Goal: Obtain resource: Download file/media

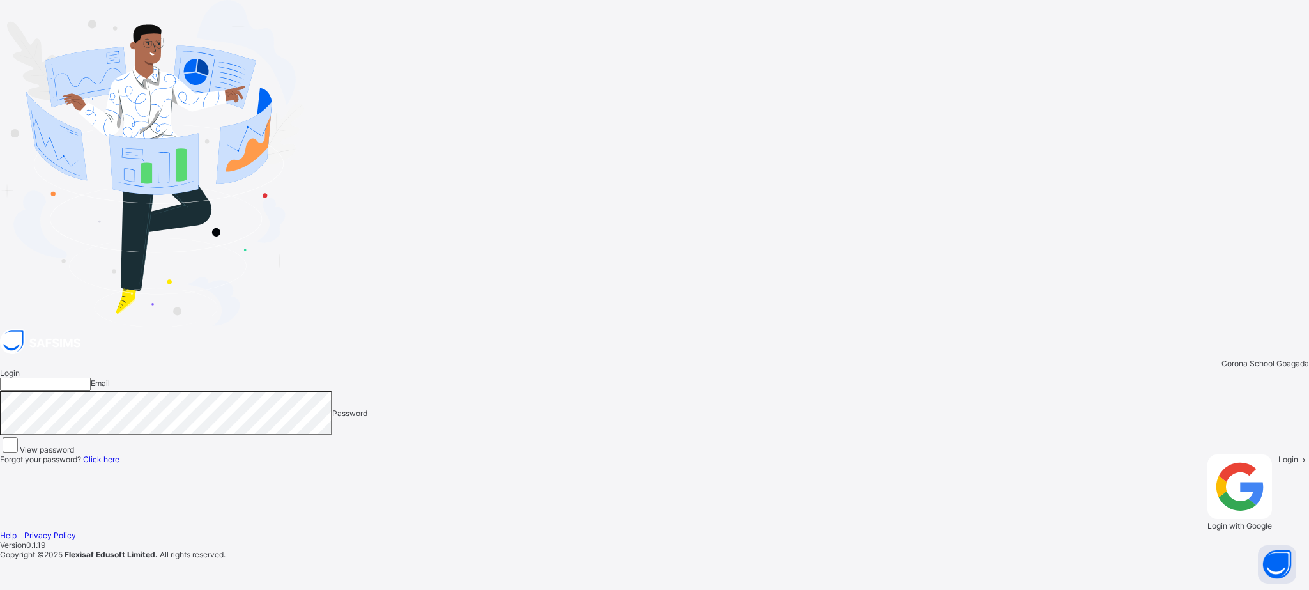
click at [91, 378] on input "email" at bounding box center [45, 384] width 91 height 13
type input "**********"
click at [1293, 454] on span at bounding box center [1303, 459] width 11 height 10
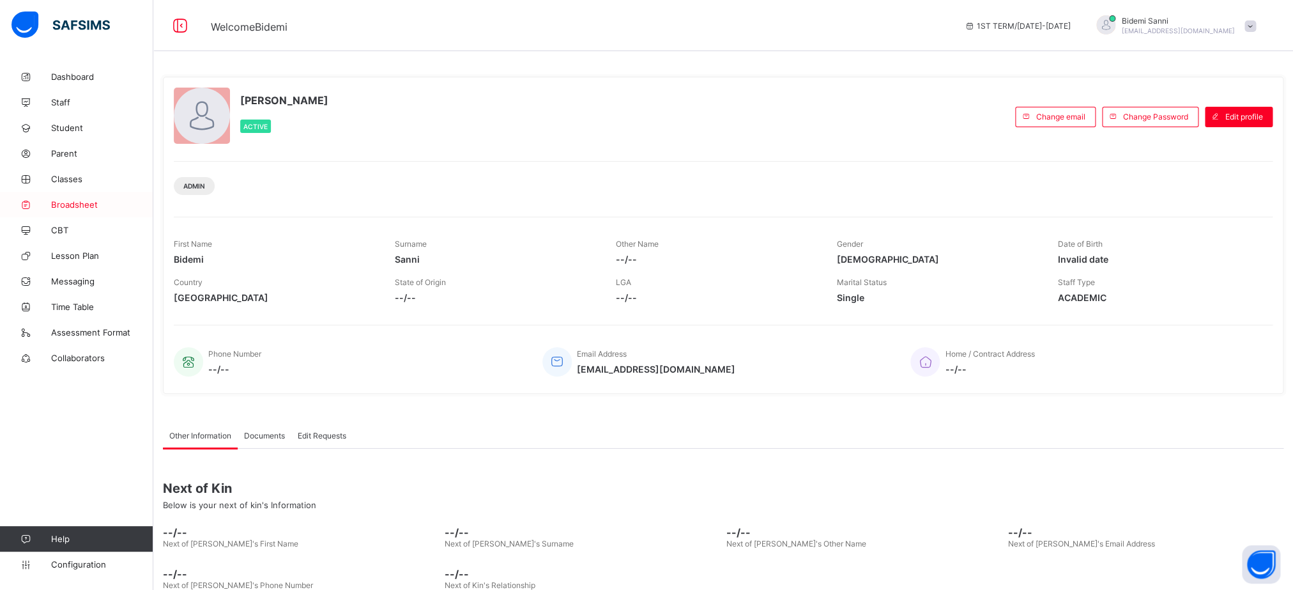
click at [71, 207] on span "Broadsheet" at bounding box center [102, 204] width 102 height 10
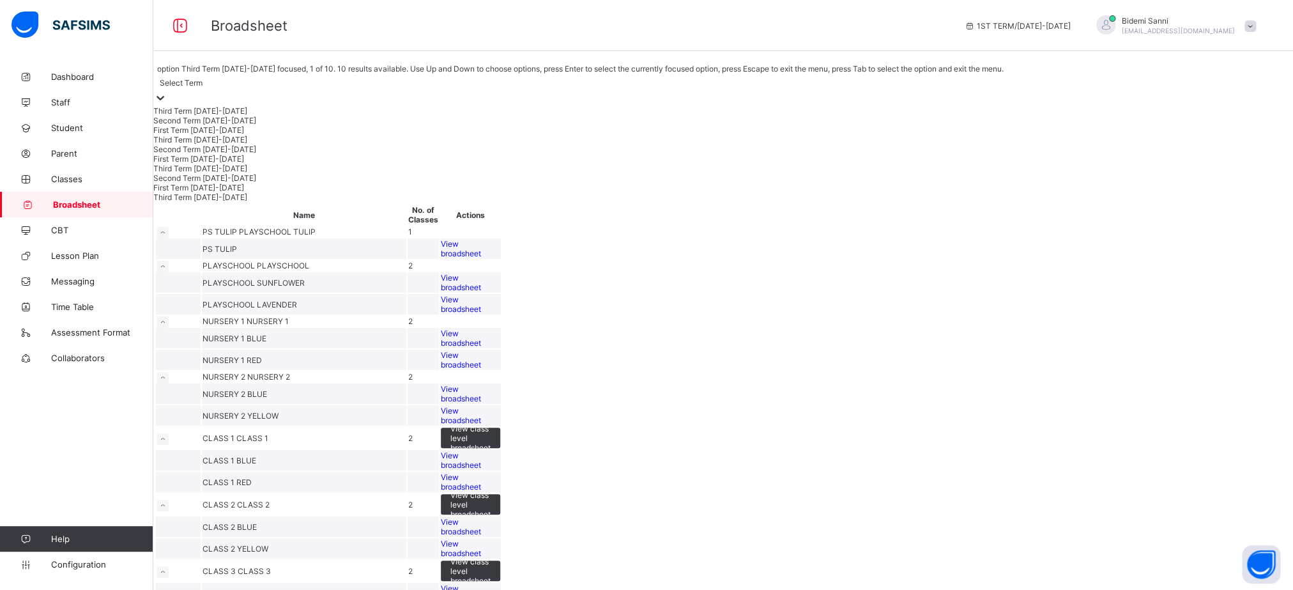
click at [245, 90] on div "Select Term" at bounding box center [578, 82] width 850 height 18
click at [214, 173] on div "Third Term [DATE]-[DATE]" at bounding box center [578, 169] width 851 height 10
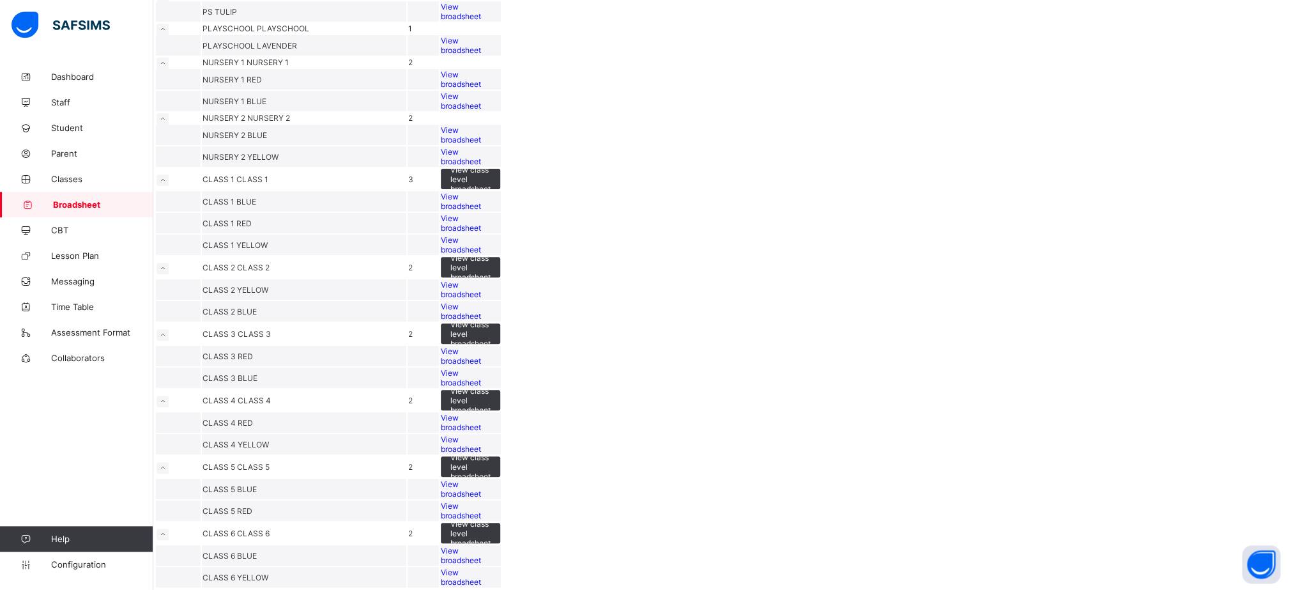
scroll to position [291, 0]
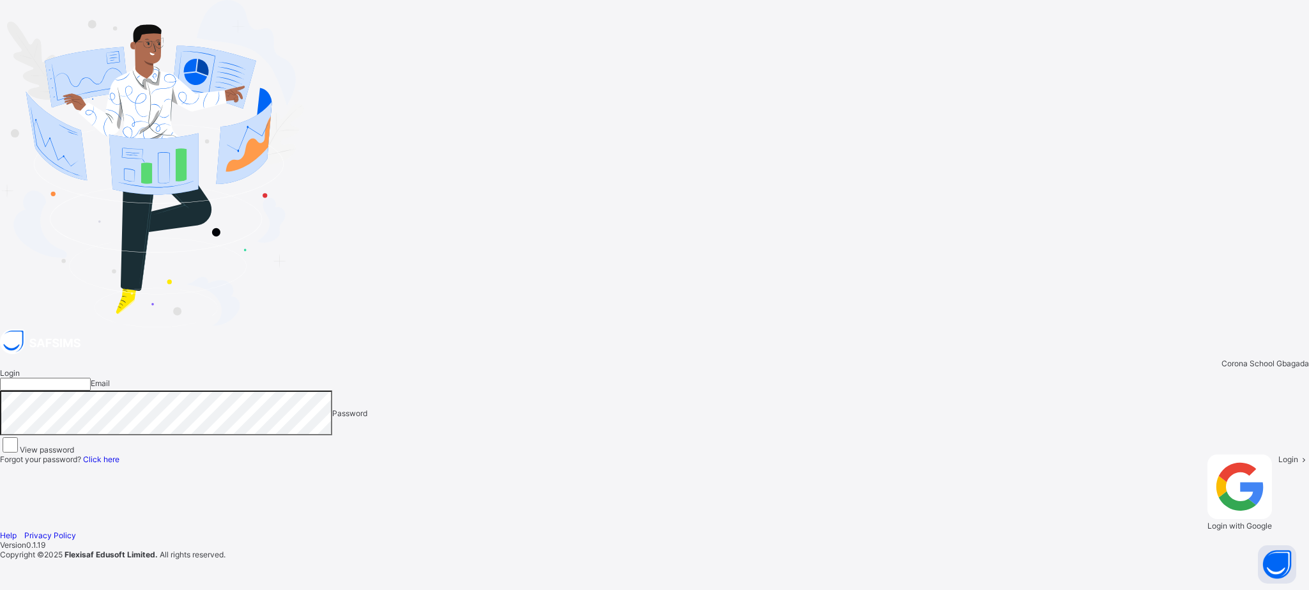
click at [91, 378] on input "email" at bounding box center [45, 384] width 91 height 13
type input "**********"
click at [1278, 454] on div "Login" at bounding box center [1293, 492] width 31 height 76
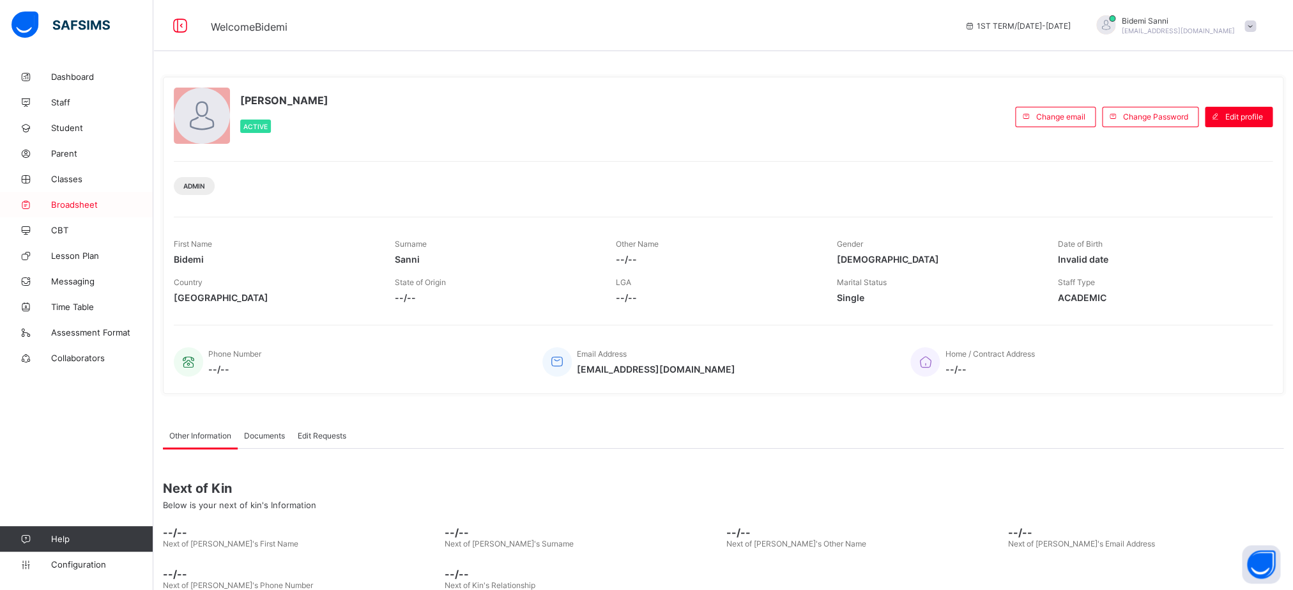
click at [74, 201] on span "Broadsheet" at bounding box center [102, 204] width 102 height 10
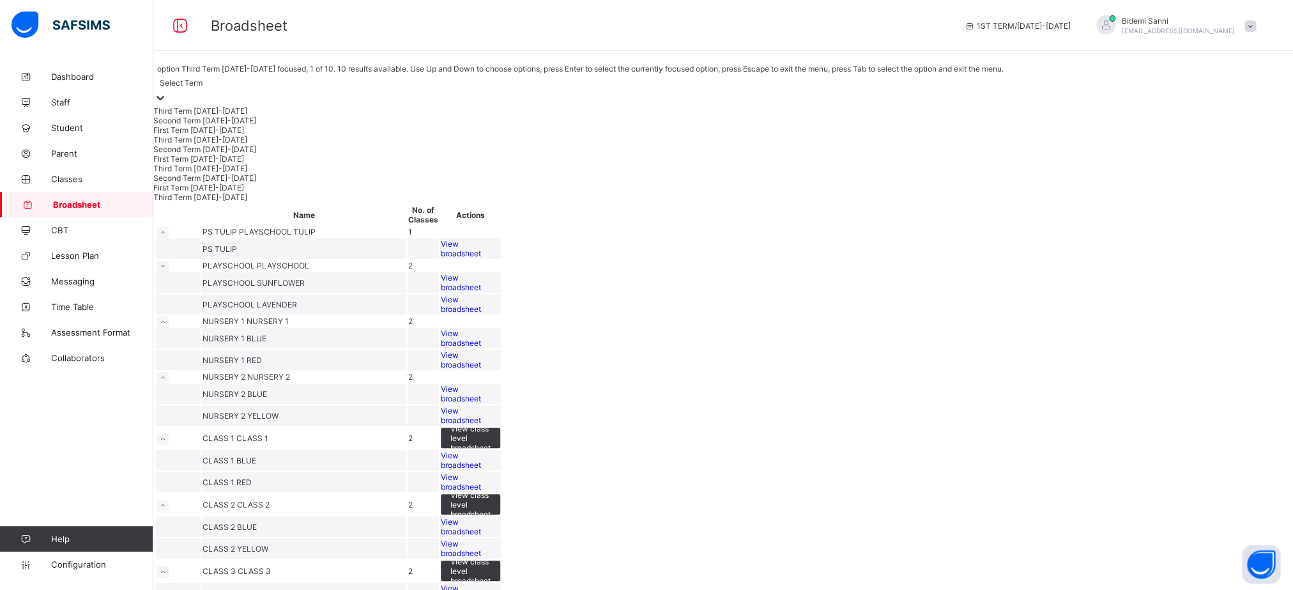
click at [167, 91] on div at bounding box center [160, 98] width 13 height 15
click at [242, 173] on div "Third Term [DATE]-[DATE]" at bounding box center [578, 169] width 851 height 10
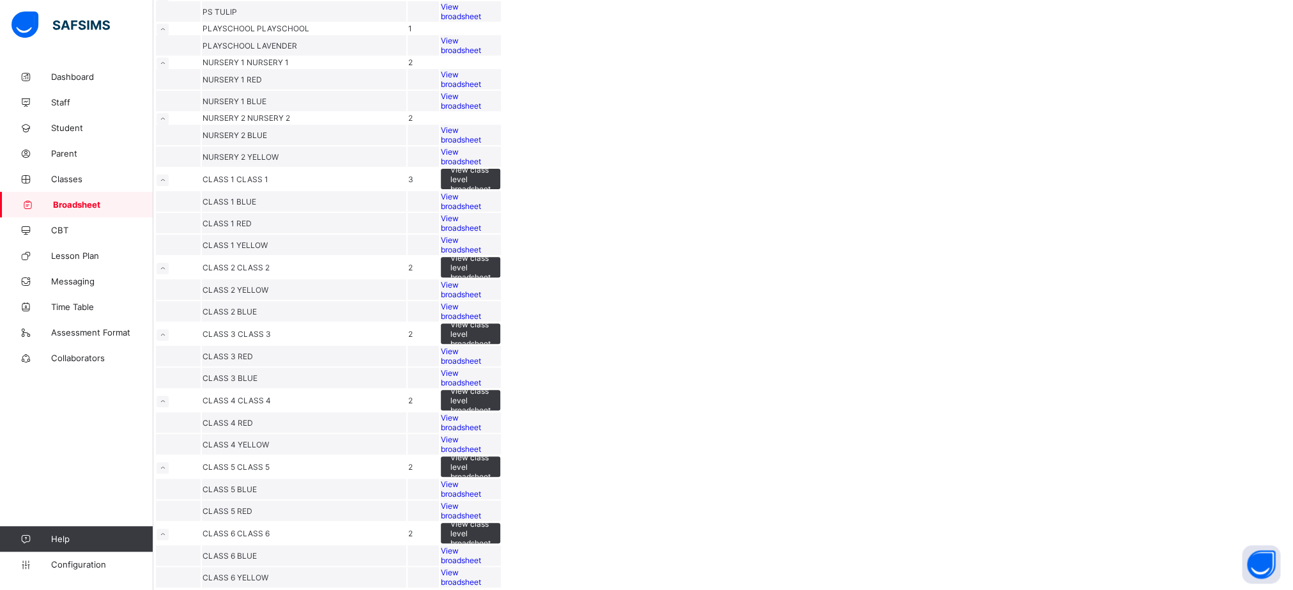
scroll to position [319, 0]
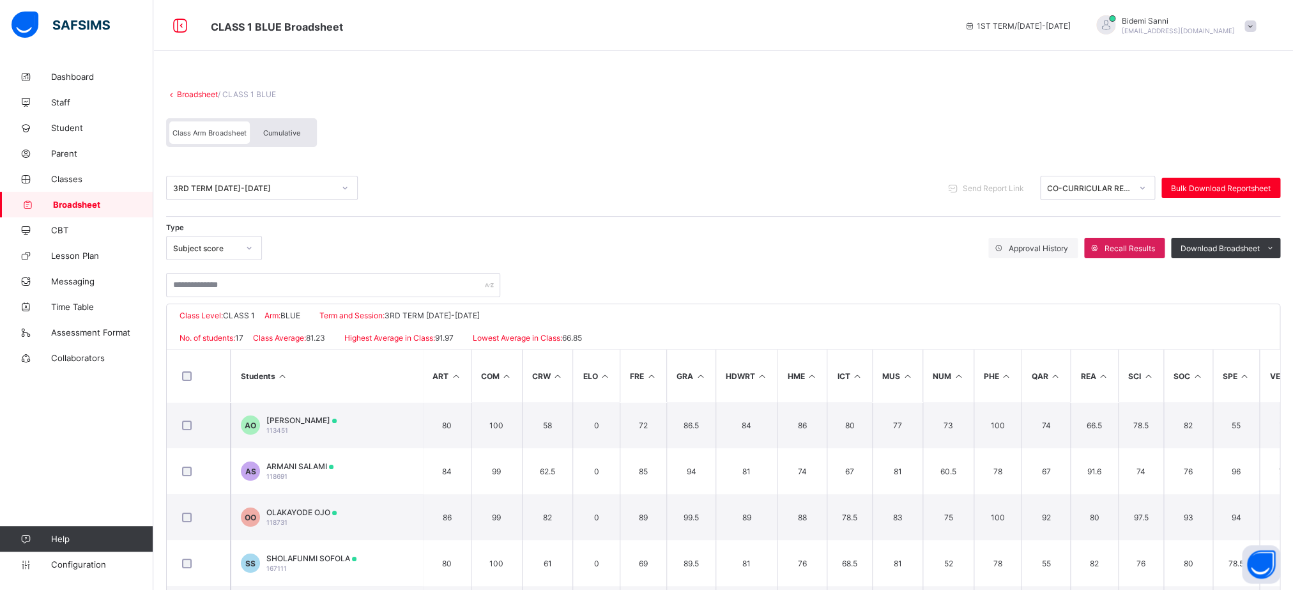
click at [284, 122] on div "Cumulative" at bounding box center [282, 132] width 64 height 22
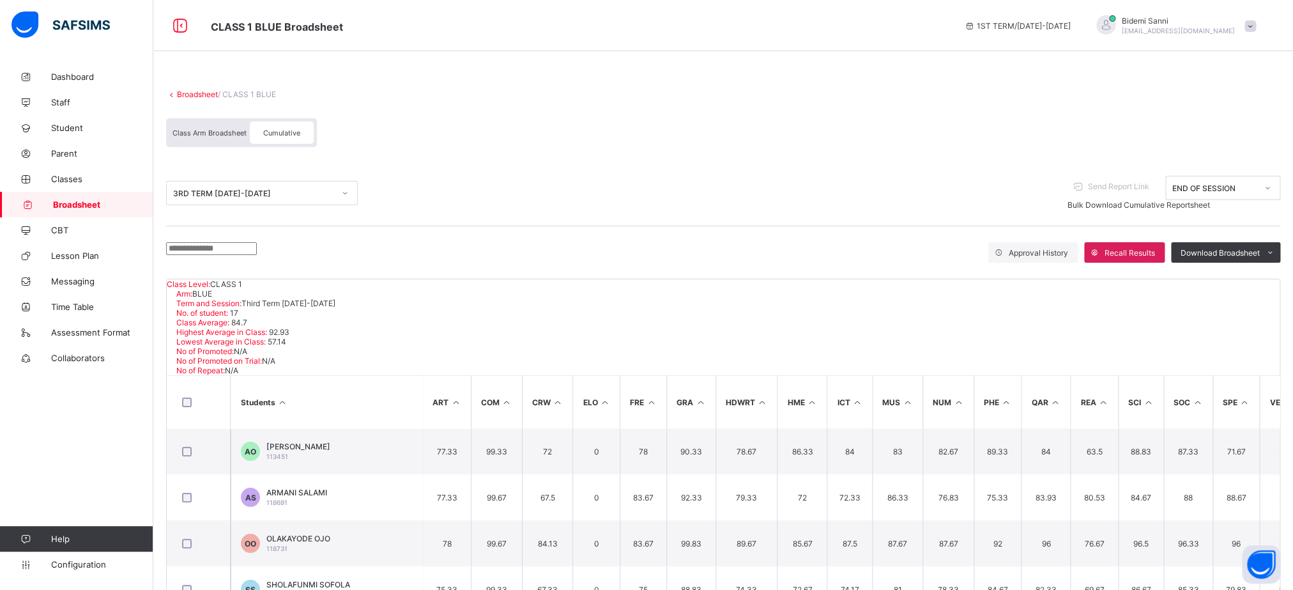
click at [189, 388] on div at bounding box center [198, 401] width 44 height 27
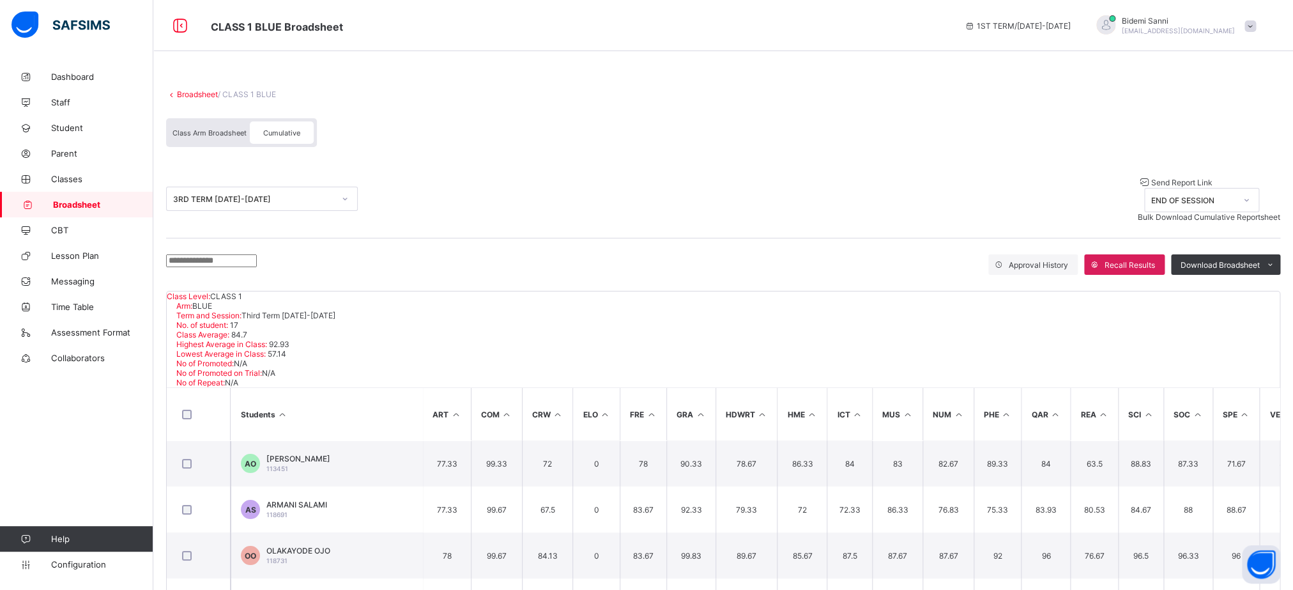
click at [1197, 212] on div "Bulk Download Cumulative Reportsheet" at bounding box center [1209, 217] width 142 height 10
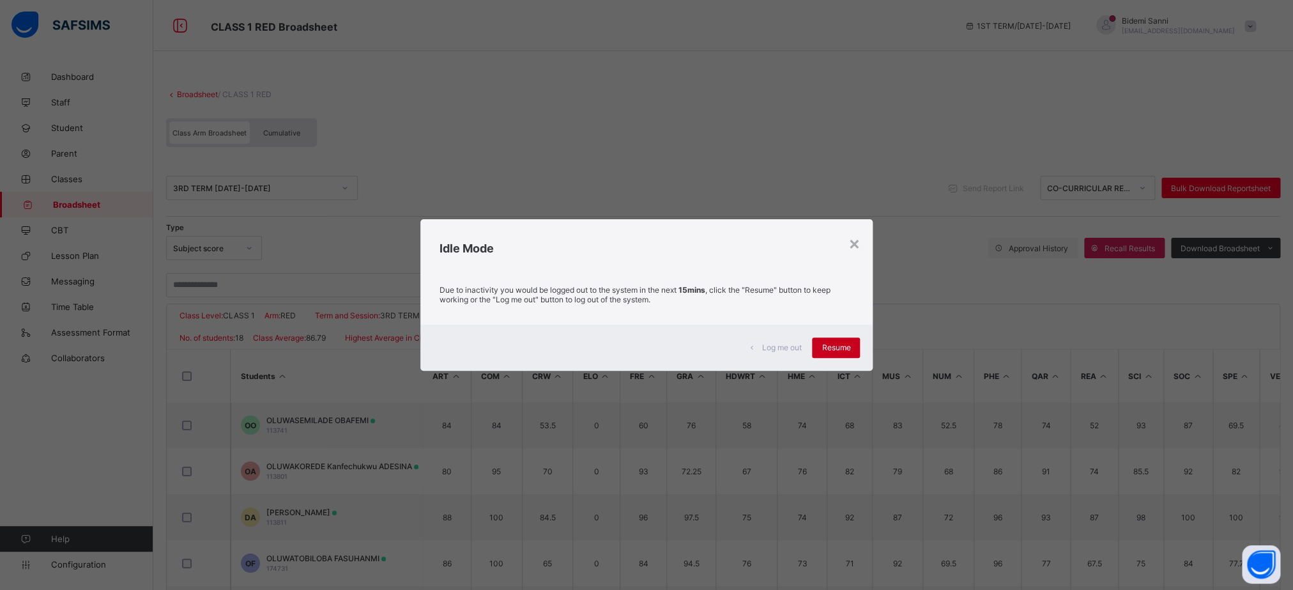
click at [847, 345] on span "Resume" at bounding box center [836, 347] width 29 height 10
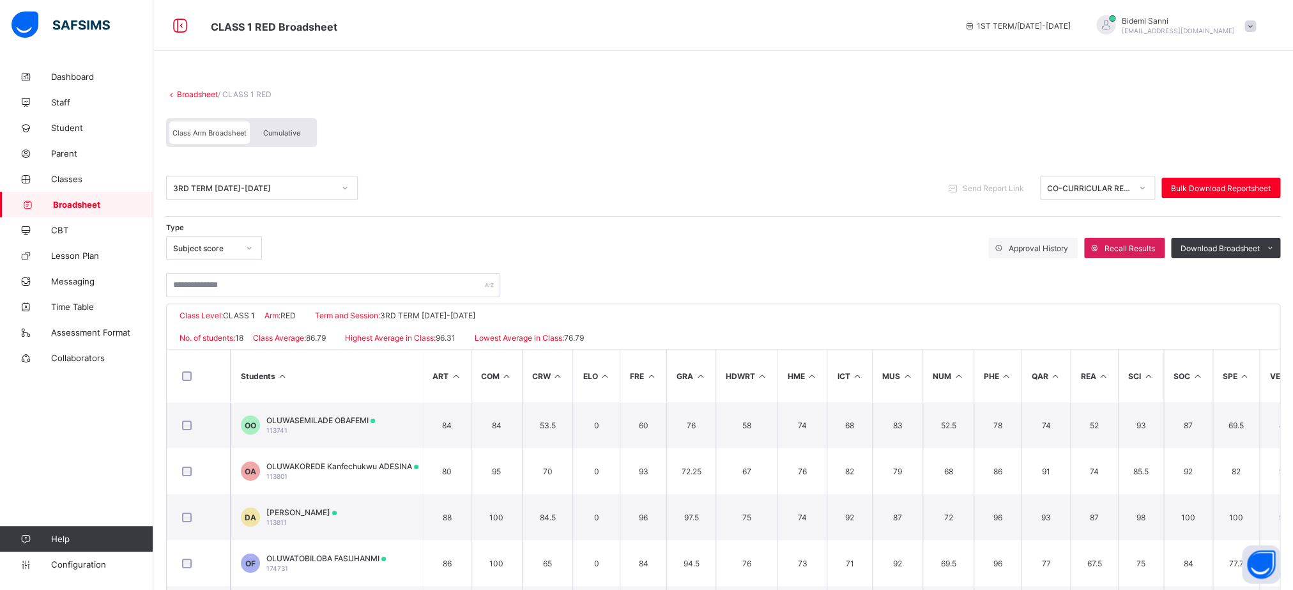
click at [283, 130] on span "Cumulative" at bounding box center [281, 132] width 37 height 9
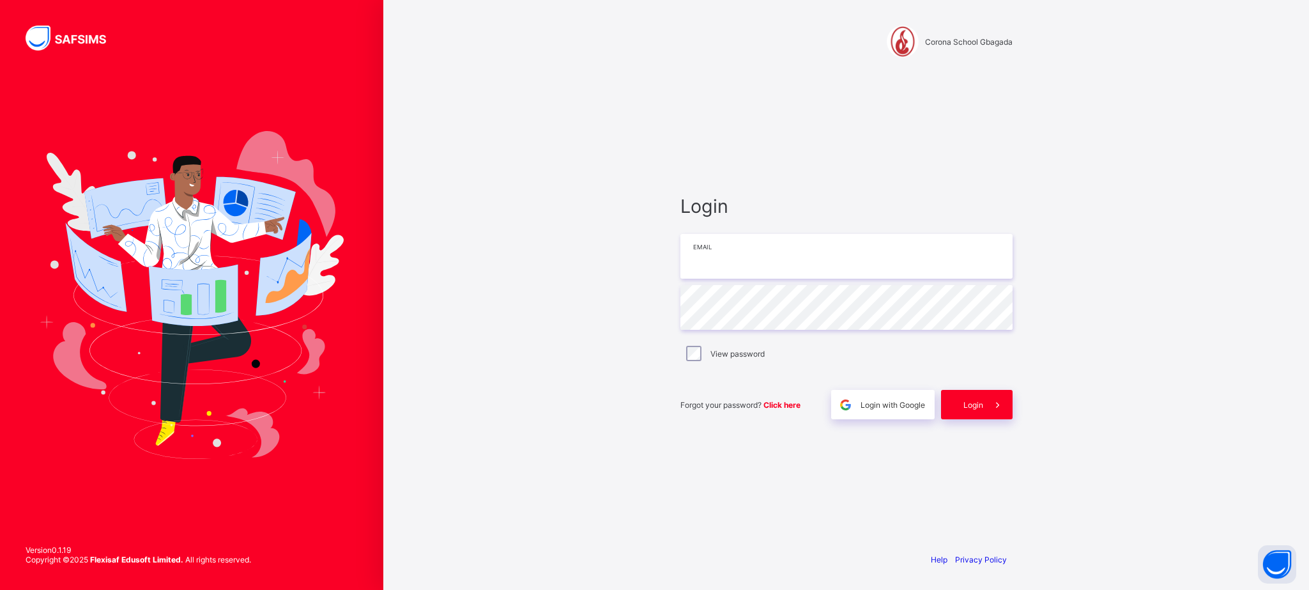
click at [763, 259] on input "email" at bounding box center [846, 256] width 332 height 45
type input "**********"
click at [965, 408] on span "Login" at bounding box center [974, 405] width 20 height 10
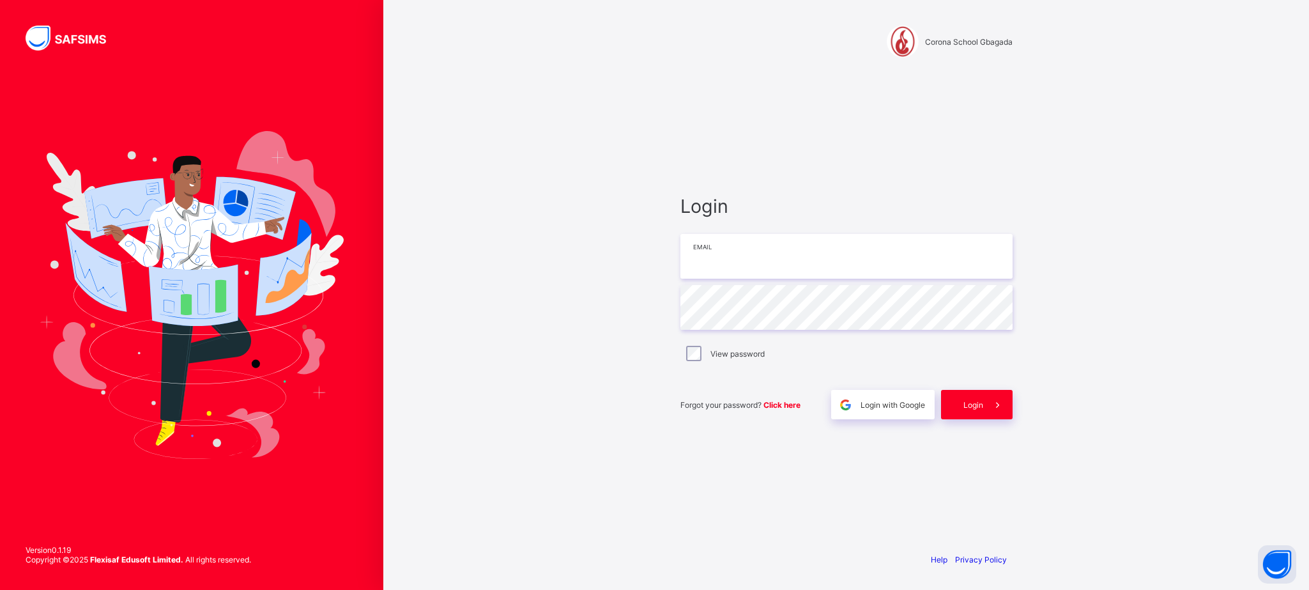
click at [787, 268] on input "email" at bounding box center [846, 256] width 332 height 45
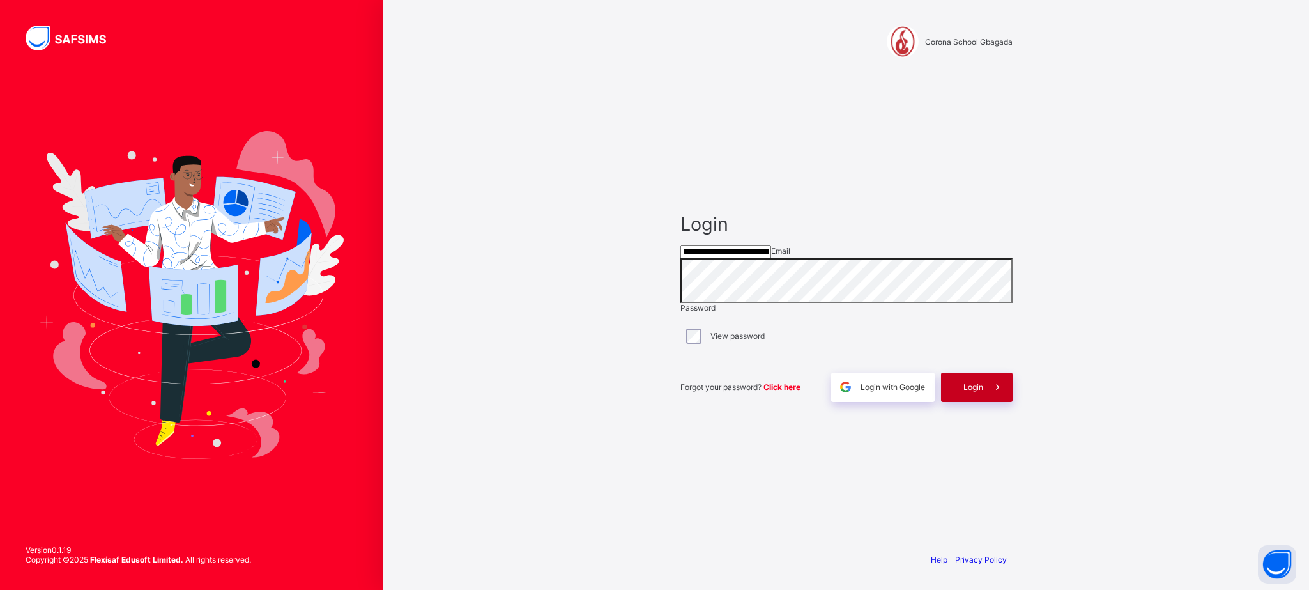
type input "**********"
click at [966, 392] on span "Login" at bounding box center [974, 387] width 20 height 10
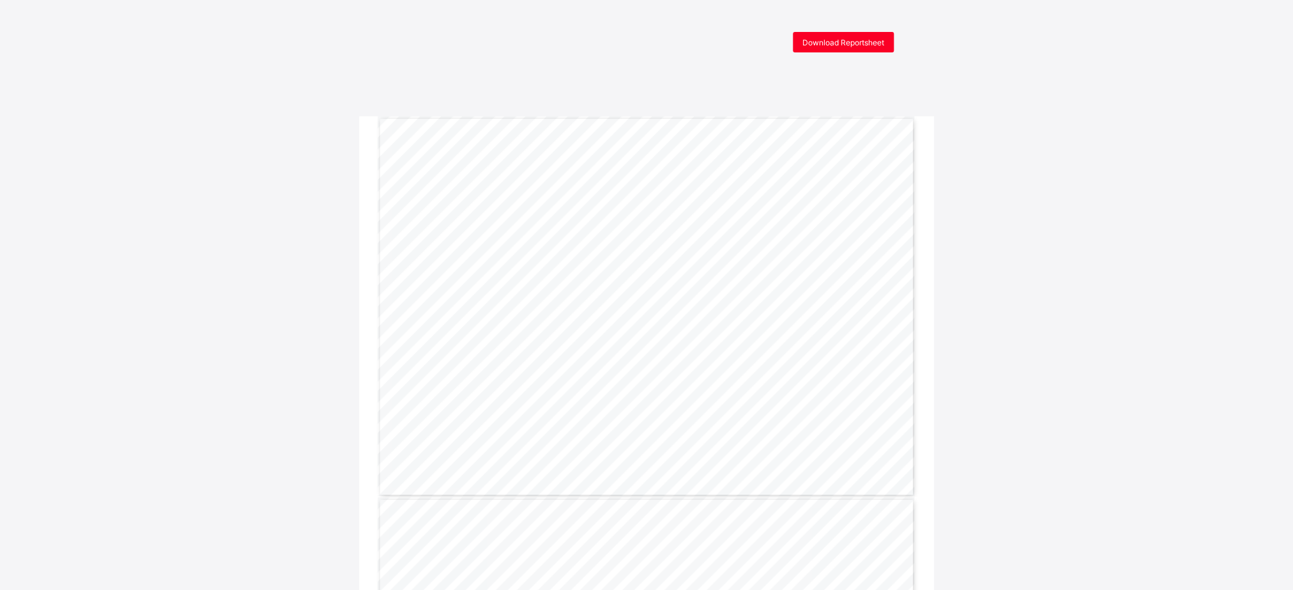
drag, startPoint x: 1075, startPoint y: 134, endPoint x: 1165, endPoint y: 70, distance: 110.1
click at [813, 43] on span "Download Reportsheet" at bounding box center [843, 43] width 82 height 10
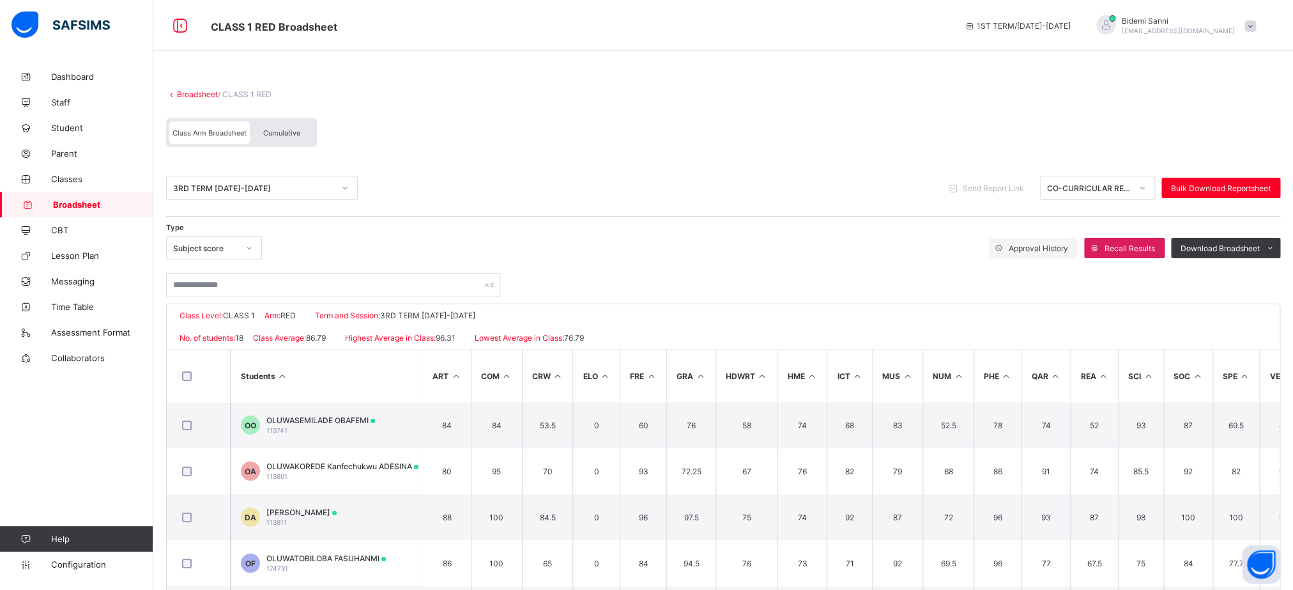
click at [298, 128] on div "Cumulative" at bounding box center [282, 132] width 64 height 22
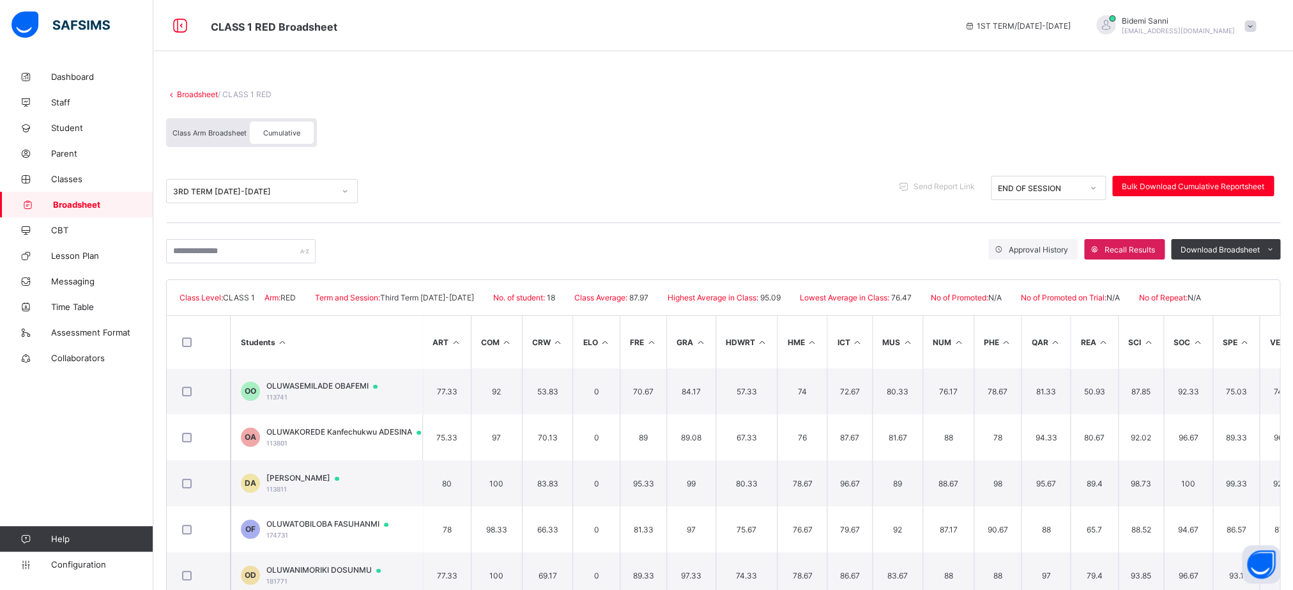
click at [205, 90] on link "Broadsheet" at bounding box center [197, 94] width 41 height 10
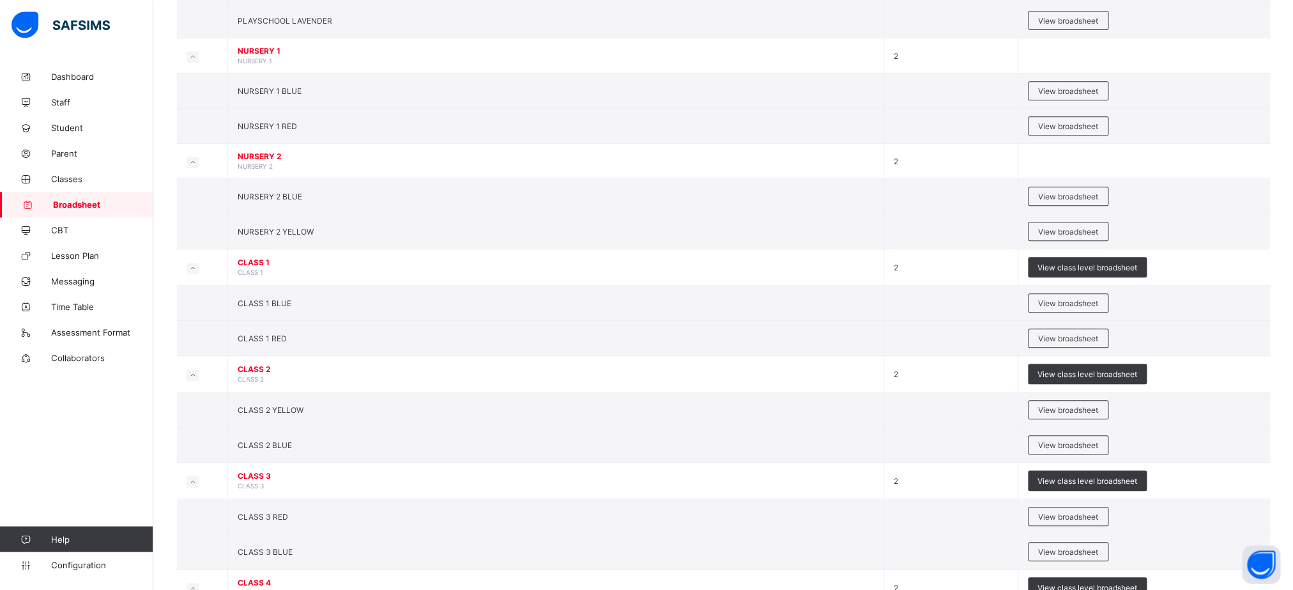
scroll to position [328, 0]
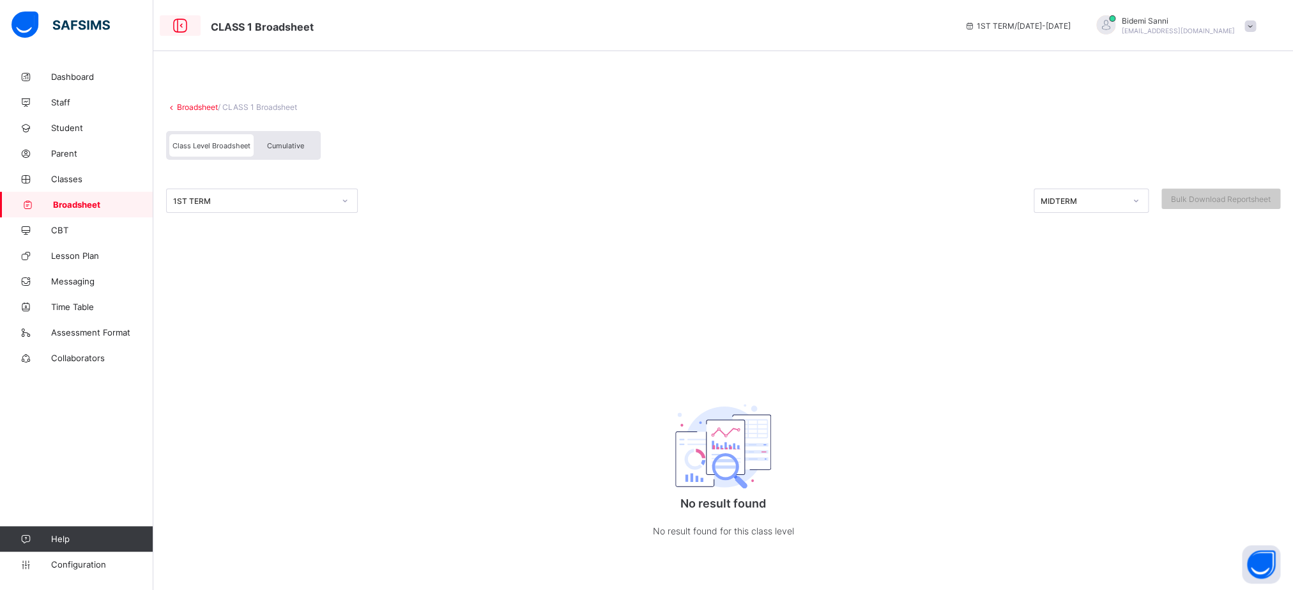
click at [185, 24] on icon at bounding box center [180, 26] width 22 height 19
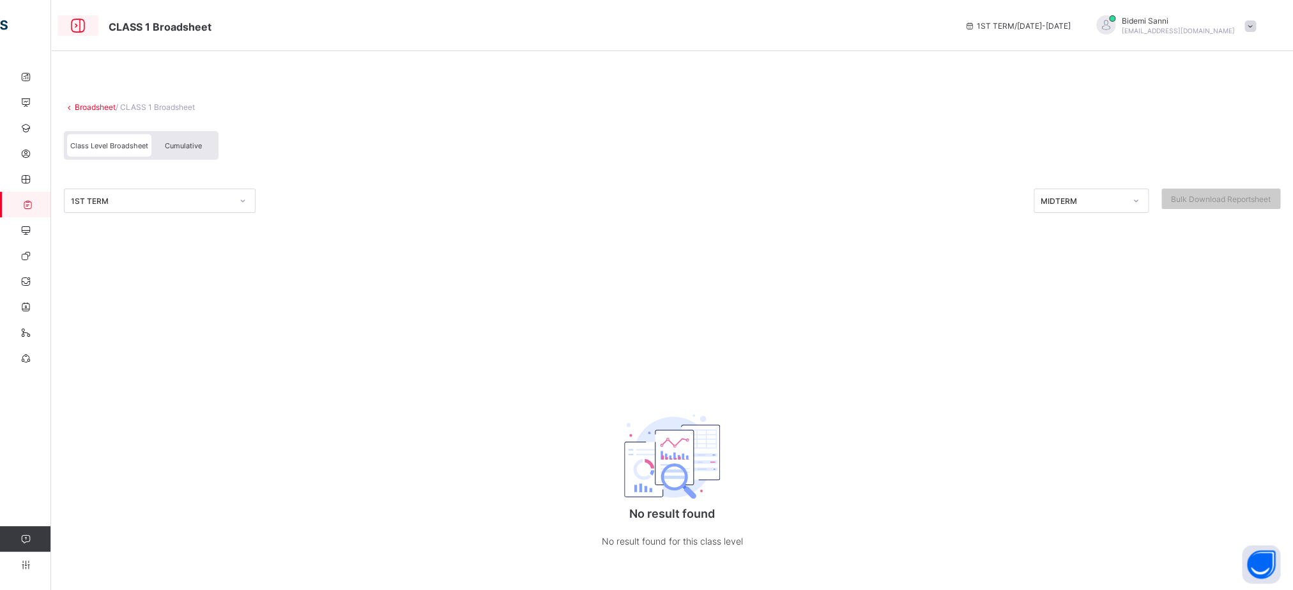
click at [73, 33] on icon at bounding box center [78, 26] width 22 height 19
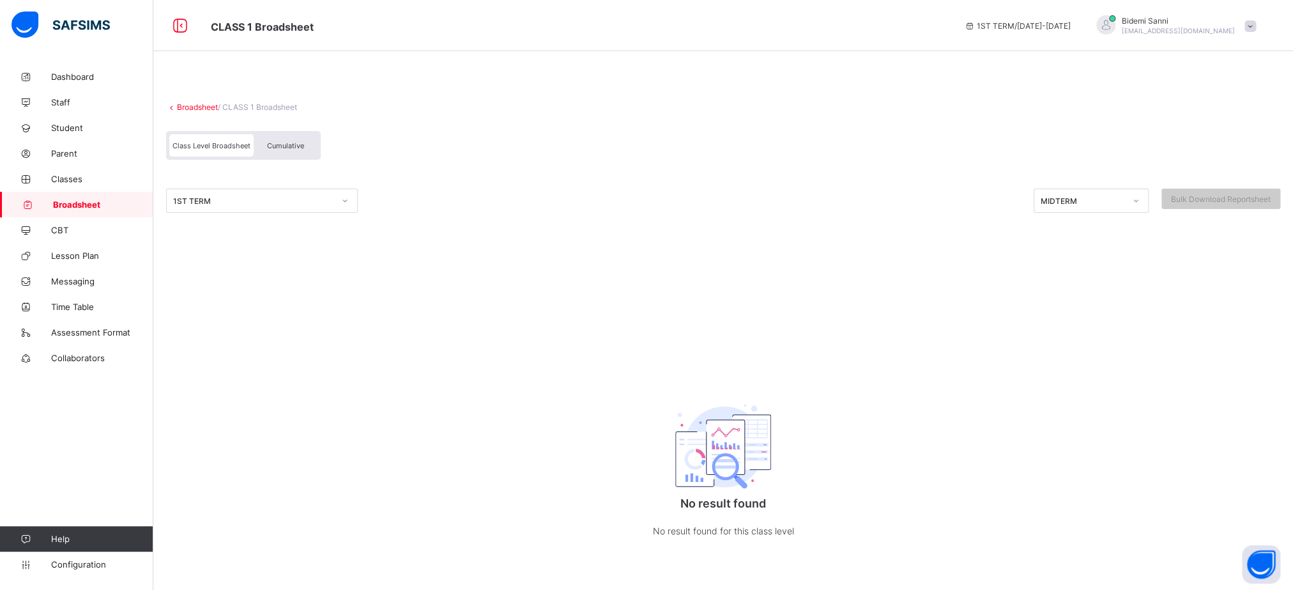
click at [81, 209] on span "Broadsheet" at bounding box center [103, 204] width 100 height 10
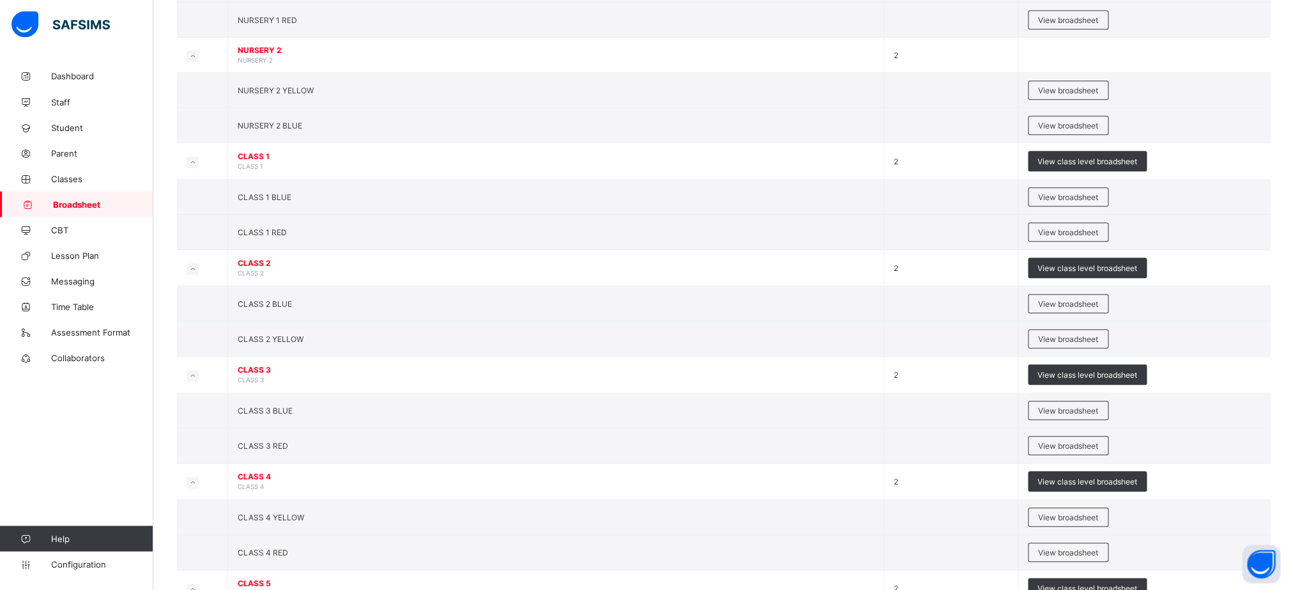
scroll to position [409, 0]
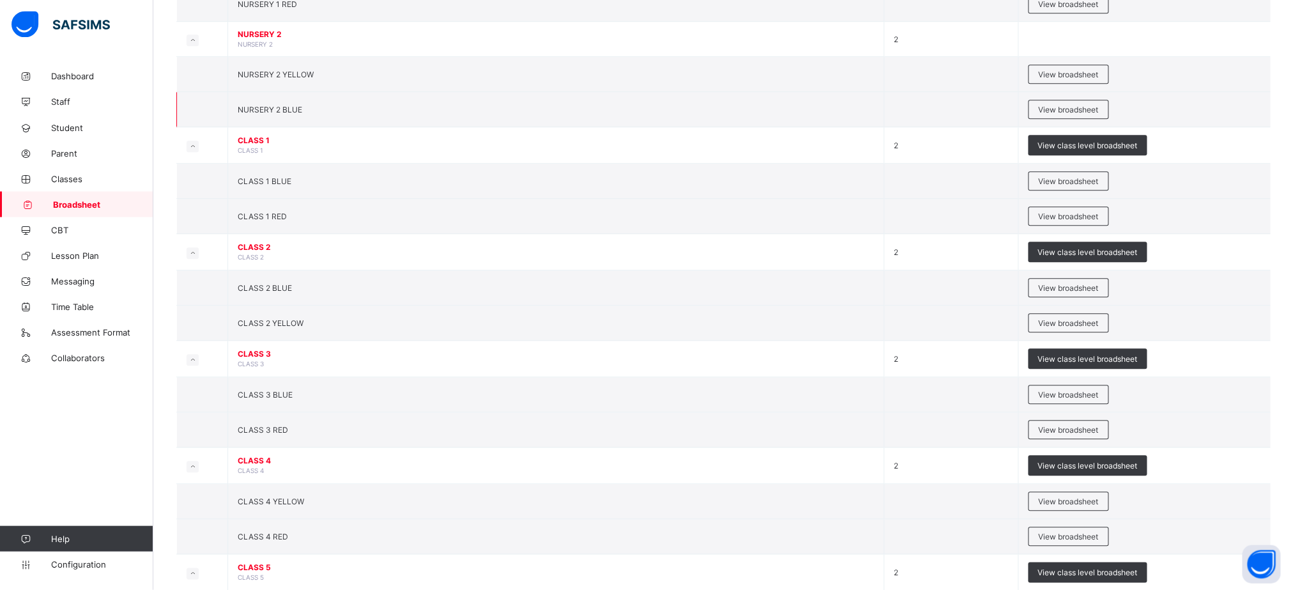
click at [1234, 119] on div "View broadsheet" at bounding box center [1144, 109] width 233 height 19
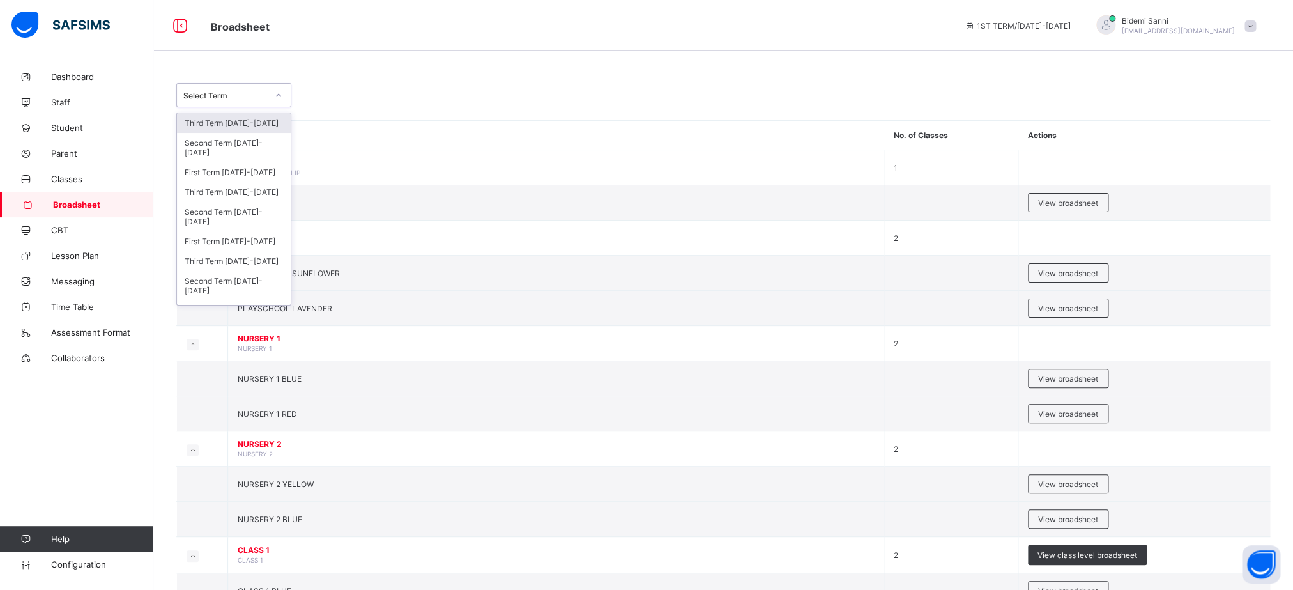
click at [272, 96] on div at bounding box center [279, 95] width 22 height 20
click at [243, 271] on div "Third Term [DATE]-[DATE]" at bounding box center [234, 261] width 114 height 20
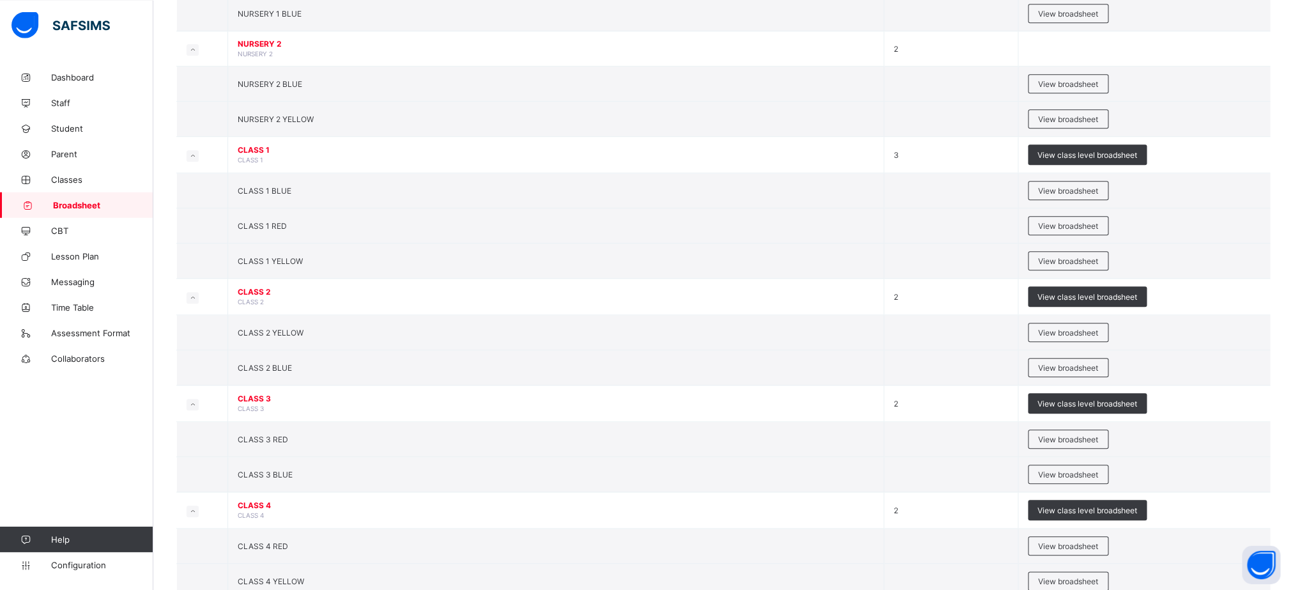
scroll to position [395, 0]
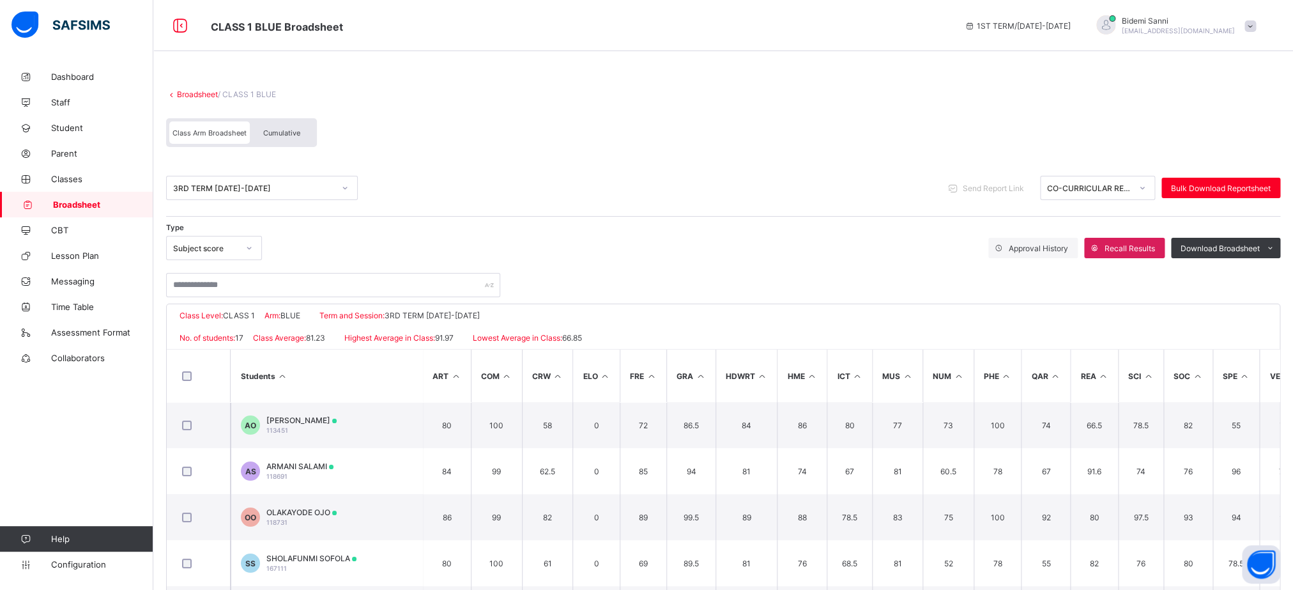
click at [298, 130] on span "Cumulative" at bounding box center [281, 132] width 37 height 9
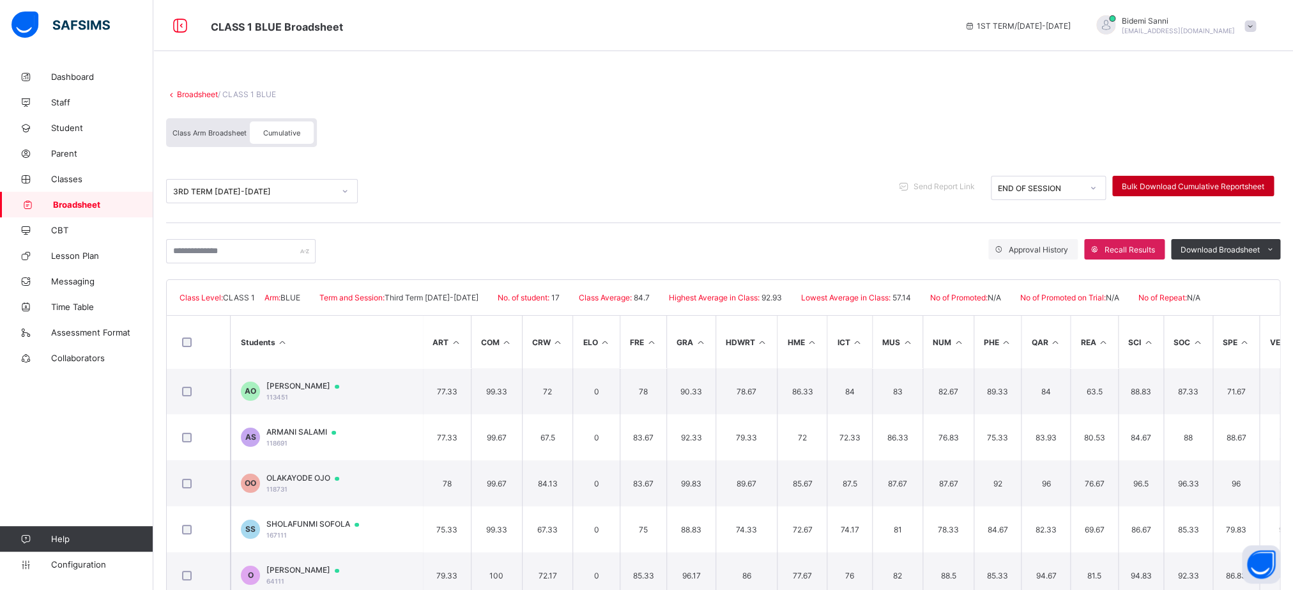
click at [1224, 182] on span "Bulk Download Cumulative Reportsheet" at bounding box center [1193, 186] width 142 height 10
click at [1260, 250] on span "Download Broadsheet" at bounding box center [1220, 250] width 79 height 10
click at [1267, 296] on li "Excel sheet" at bounding box center [1254, 296] width 51 height 20
click at [887, 4] on div "CLASS 1 BLUE Broadsheet 1ST TERM / 2025-2026 Bidemi Sanni bidemi.sanni@coronasc…" at bounding box center [646, 25] width 1293 height 51
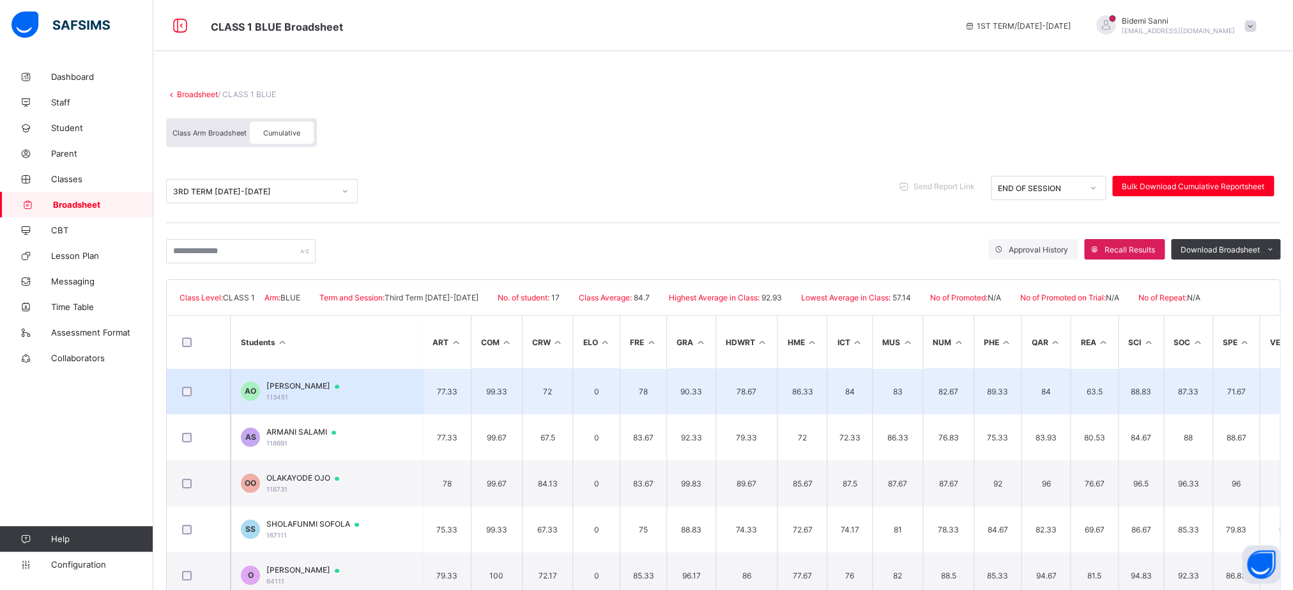
drag, startPoint x: 847, startPoint y: 74, endPoint x: 753, endPoint y: 391, distance: 330.5
click at [753, 391] on div "Broadsheet / CLASS 1 BLUE Class Arm Broadsheet Cumulative 3RD TERM 2023-2024 Se…" at bounding box center [723, 362] width 1140 height 597
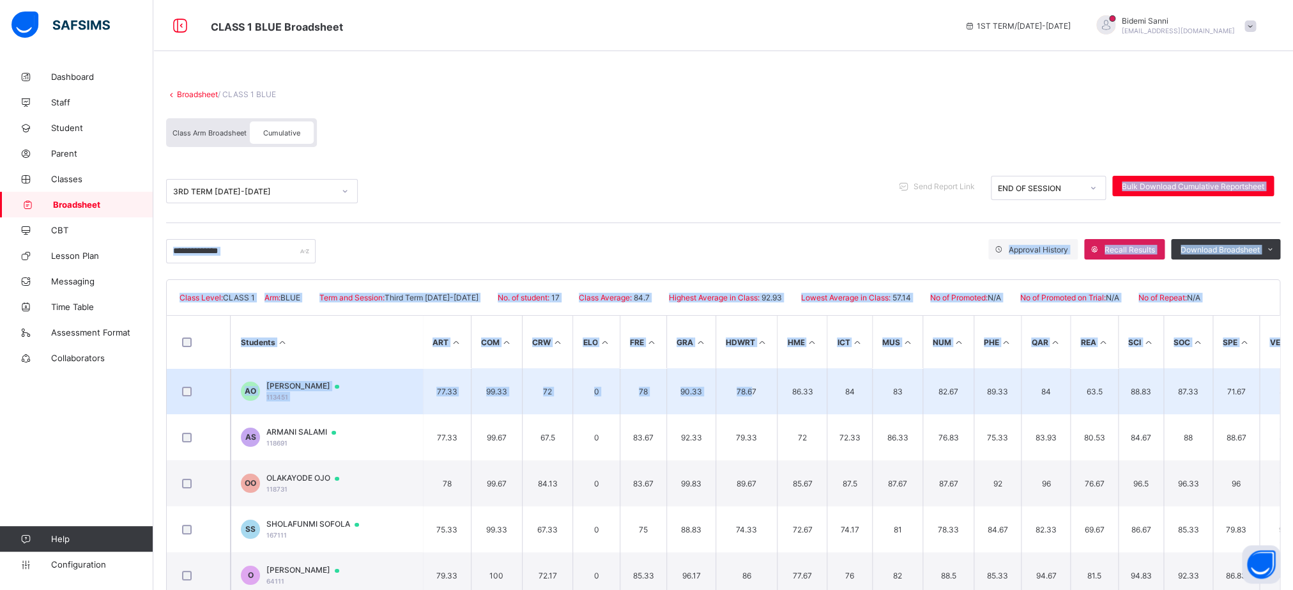
click at [753, 391] on td "78.67" at bounding box center [747, 391] width 62 height 46
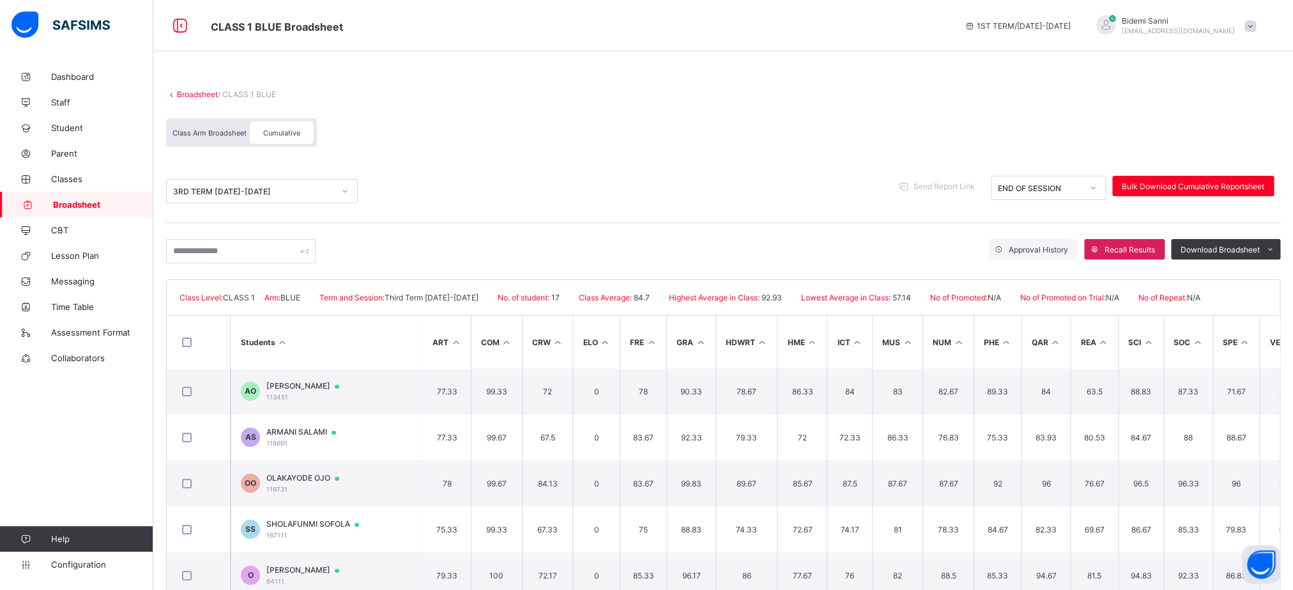
click at [191, 92] on link "Broadsheet" at bounding box center [197, 94] width 41 height 10
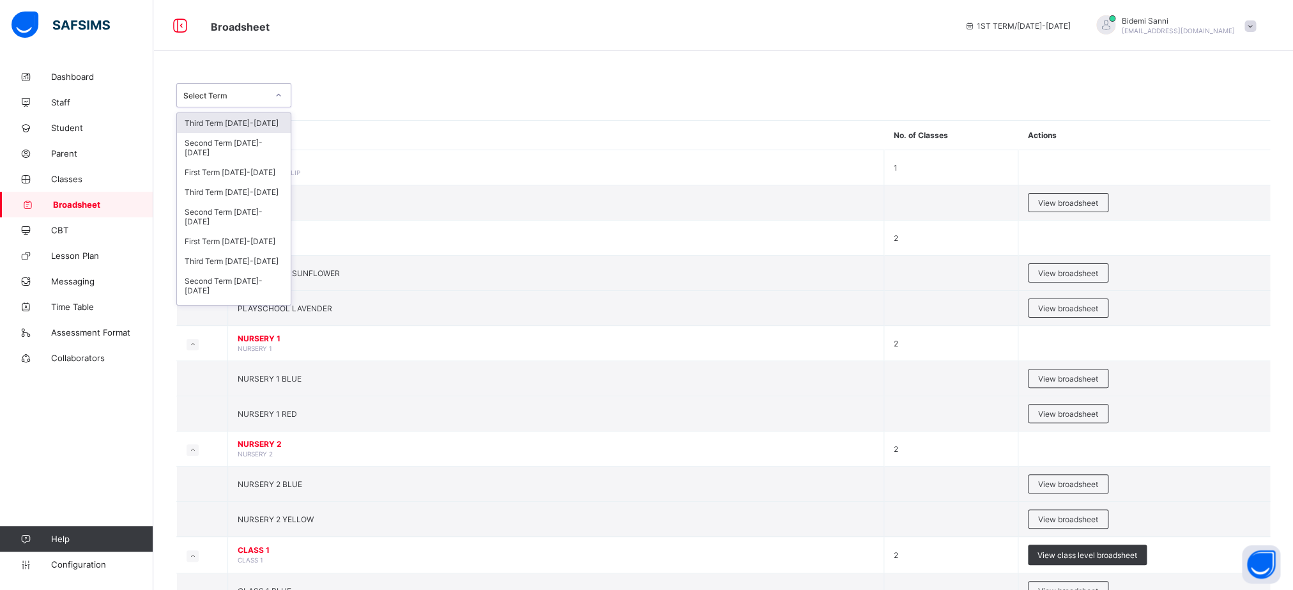
click at [280, 102] on div at bounding box center [279, 95] width 22 height 20
click at [226, 271] on div "Third Term [DATE]-[DATE]" at bounding box center [234, 261] width 114 height 20
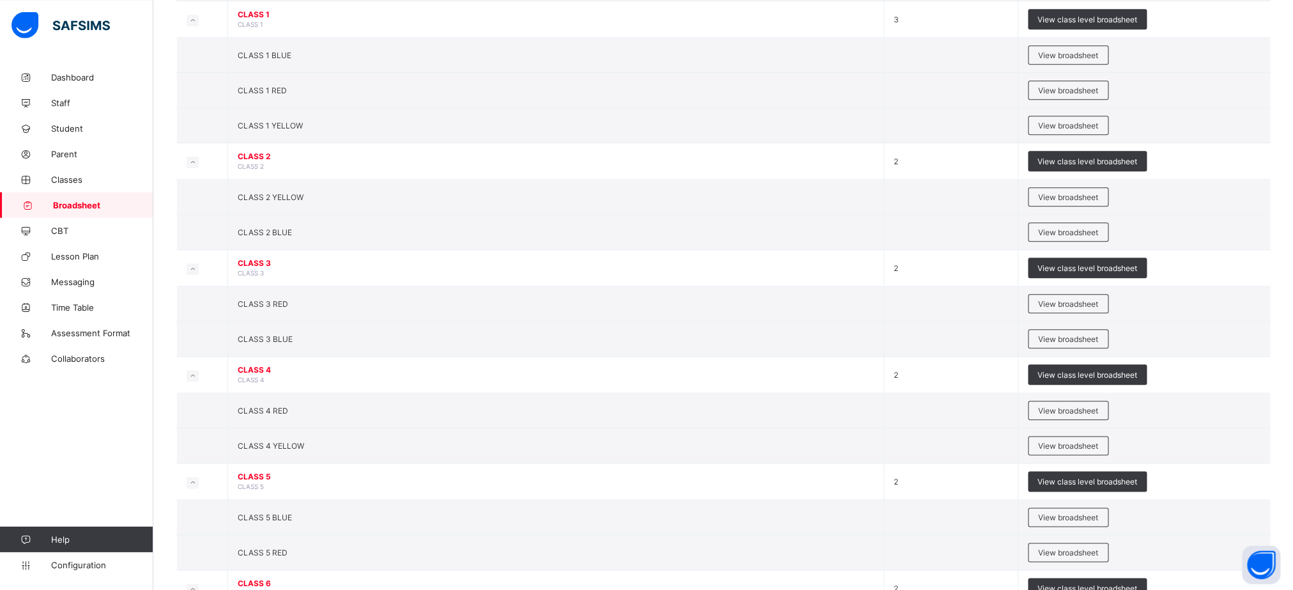
scroll to position [673, 0]
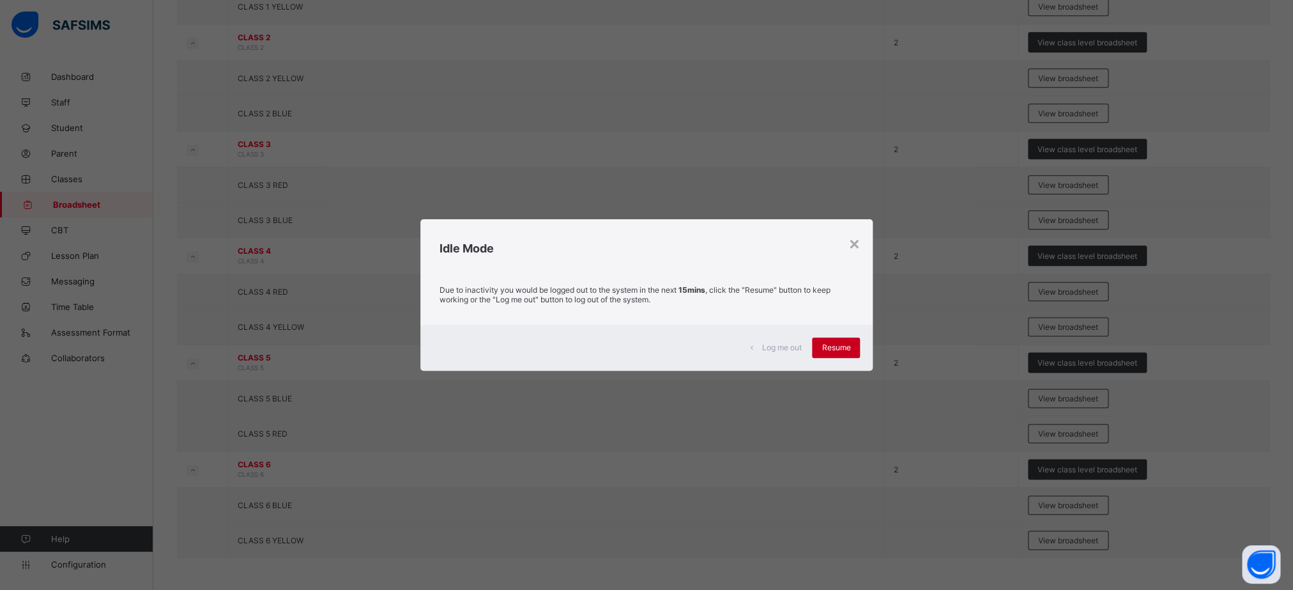
click at [841, 341] on div "Resume" at bounding box center [836, 347] width 48 height 20
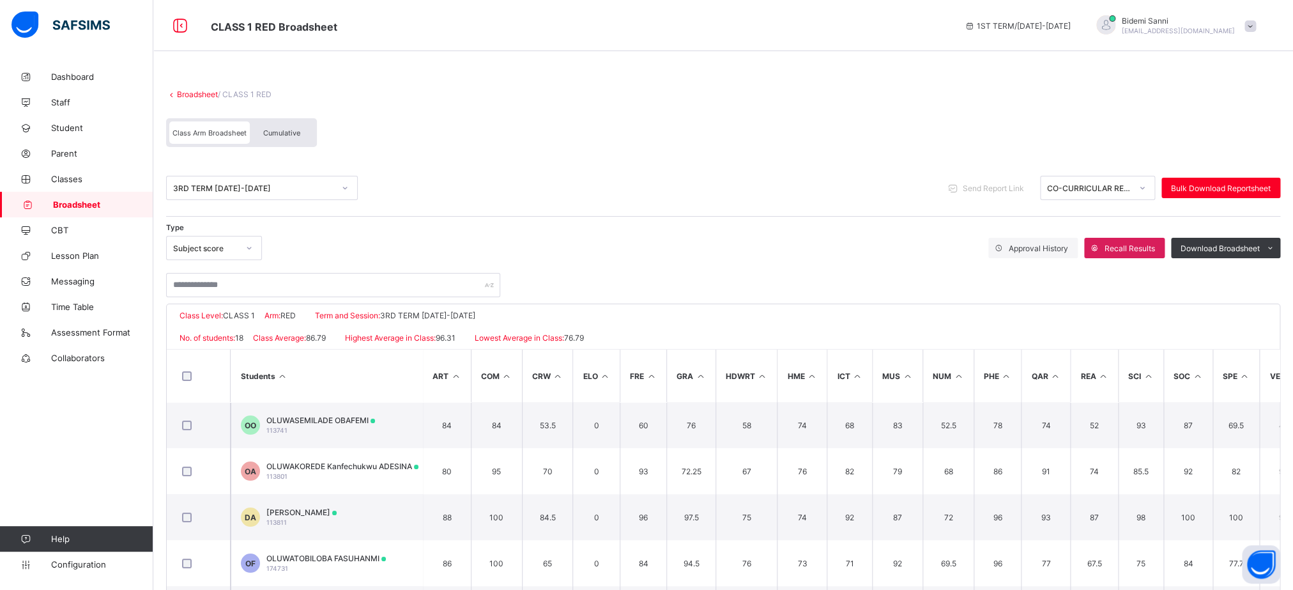
click at [295, 132] on span "Cumulative" at bounding box center [281, 132] width 37 height 9
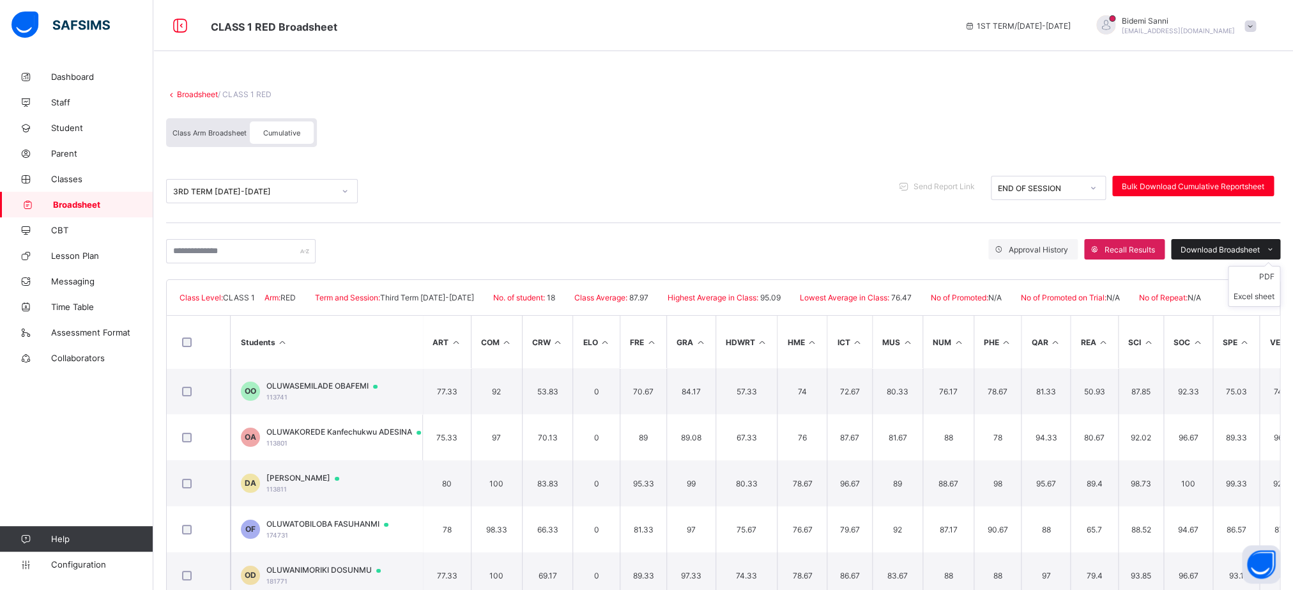
click at [1243, 254] on span "Download Broadsheet" at bounding box center [1220, 250] width 79 height 10
click at [1261, 302] on li "Excel sheet" at bounding box center [1254, 296] width 51 height 20
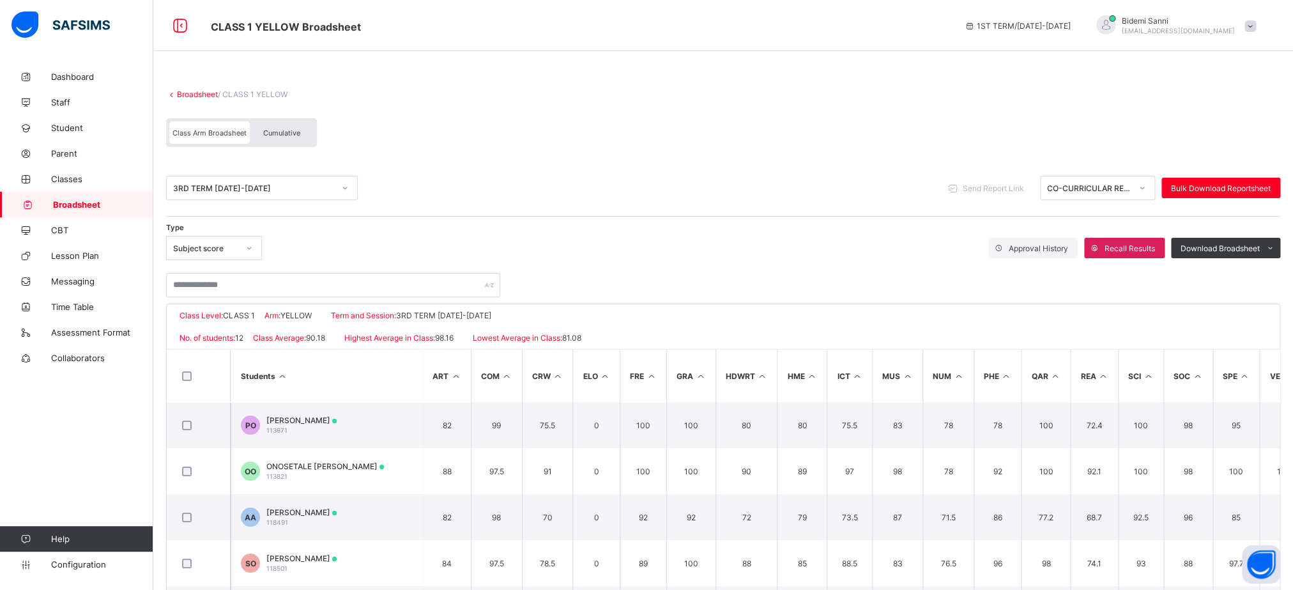
click at [312, 130] on div "Cumulative" at bounding box center [282, 132] width 64 height 22
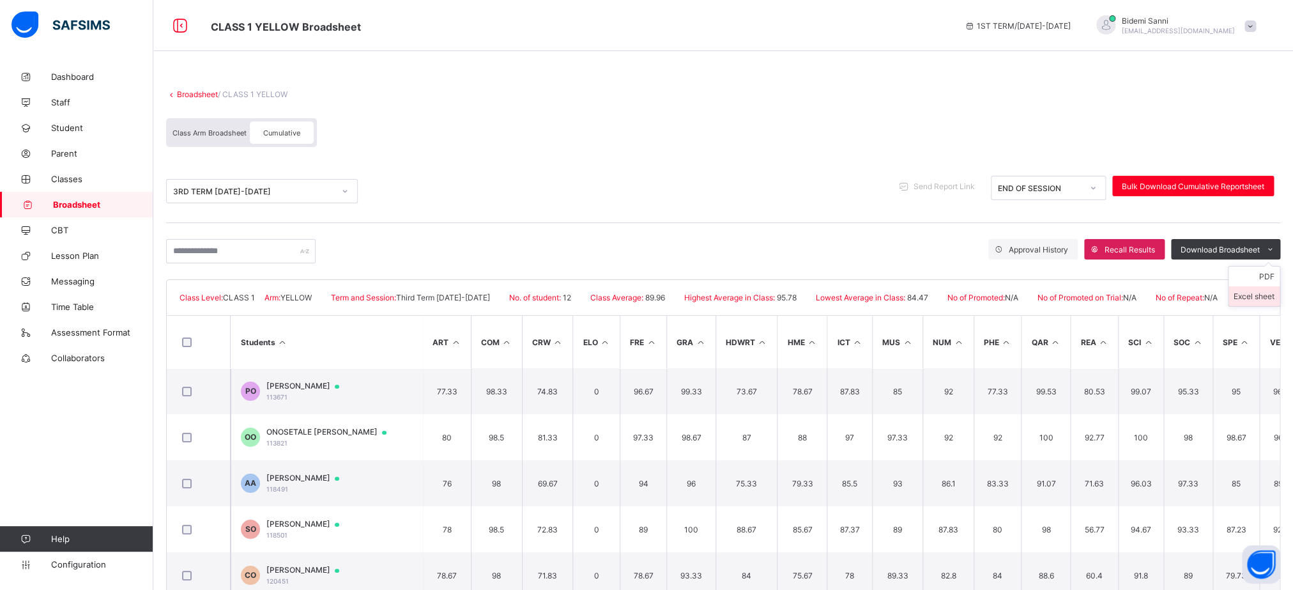
click at [1265, 293] on li "Excel sheet" at bounding box center [1254, 296] width 51 height 20
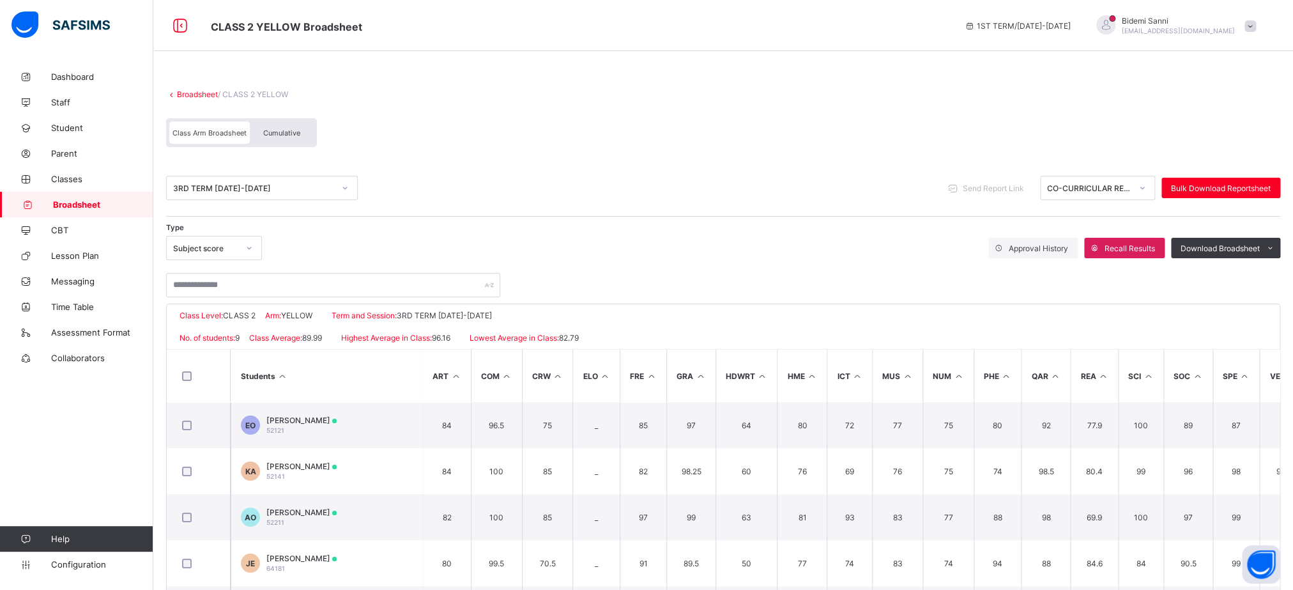
click at [277, 124] on div "Cumulative" at bounding box center [282, 132] width 64 height 22
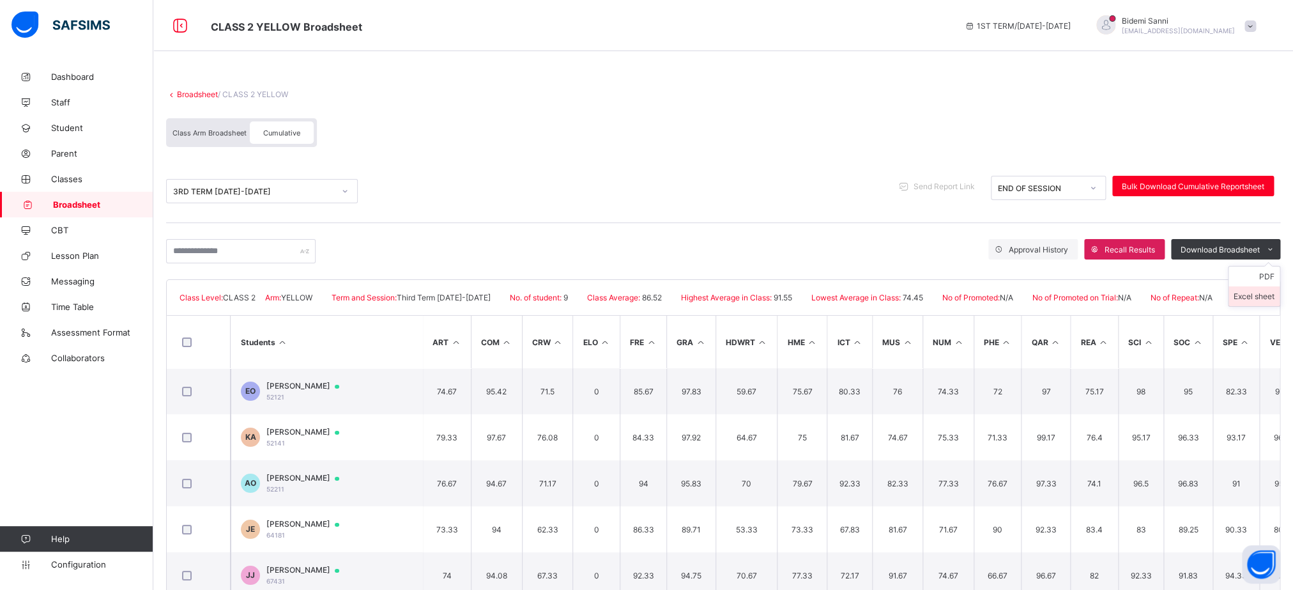
click at [1265, 299] on li "Excel sheet" at bounding box center [1254, 296] width 51 height 20
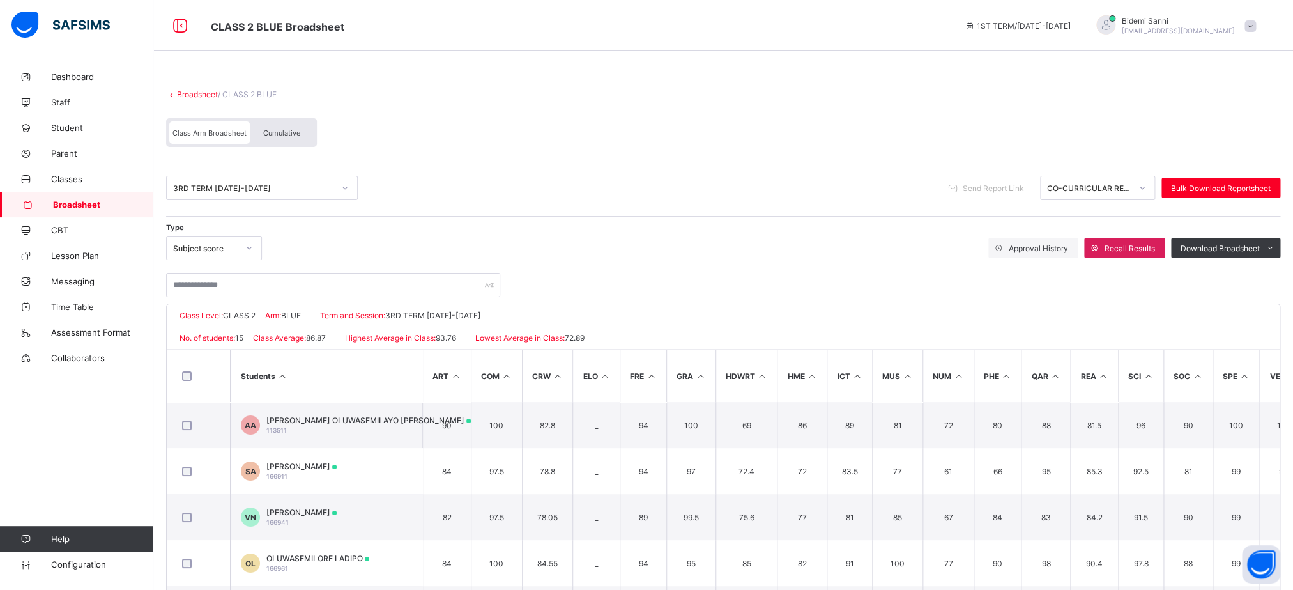
click at [289, 134] on span "Cumulative" at bounding box center [281, 132] width 37 height 9
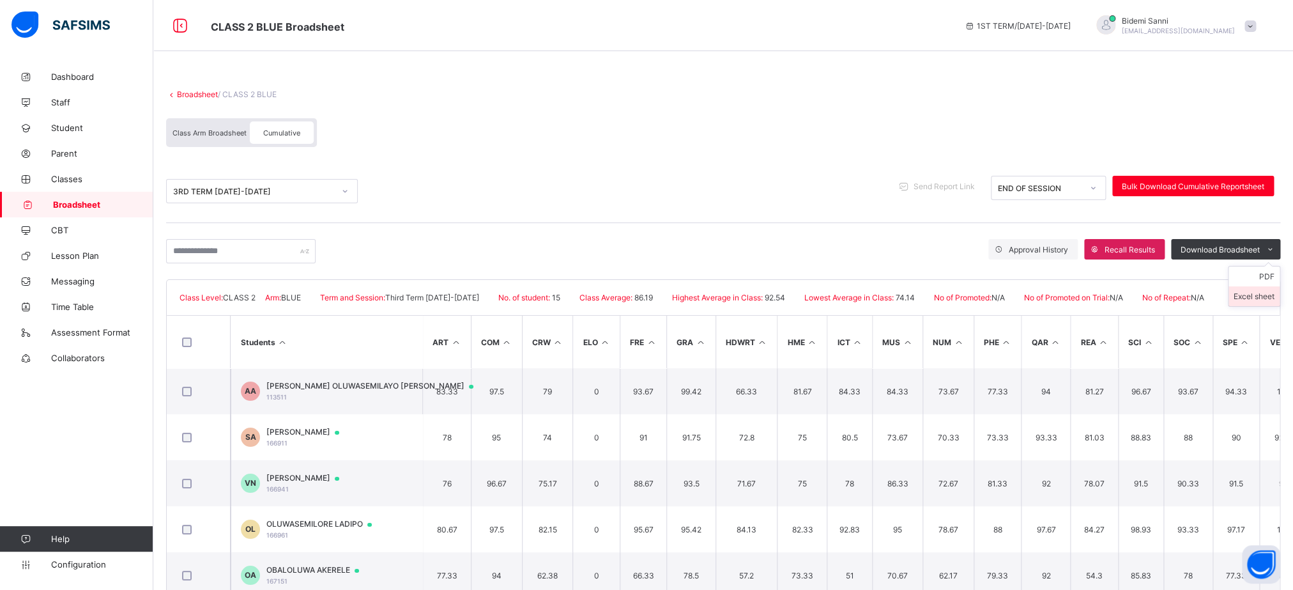
click at [1272, 298] on li "Excel sheet" at bounding box center [1254, 296] width 51 height 20
click at [553, 161] on div "3RD TERM [DATE]-[DATE] Send Report Link END OF SESSION Bulk Download Cumulative…" at bounding box center [723, 191] width 1114 height 63
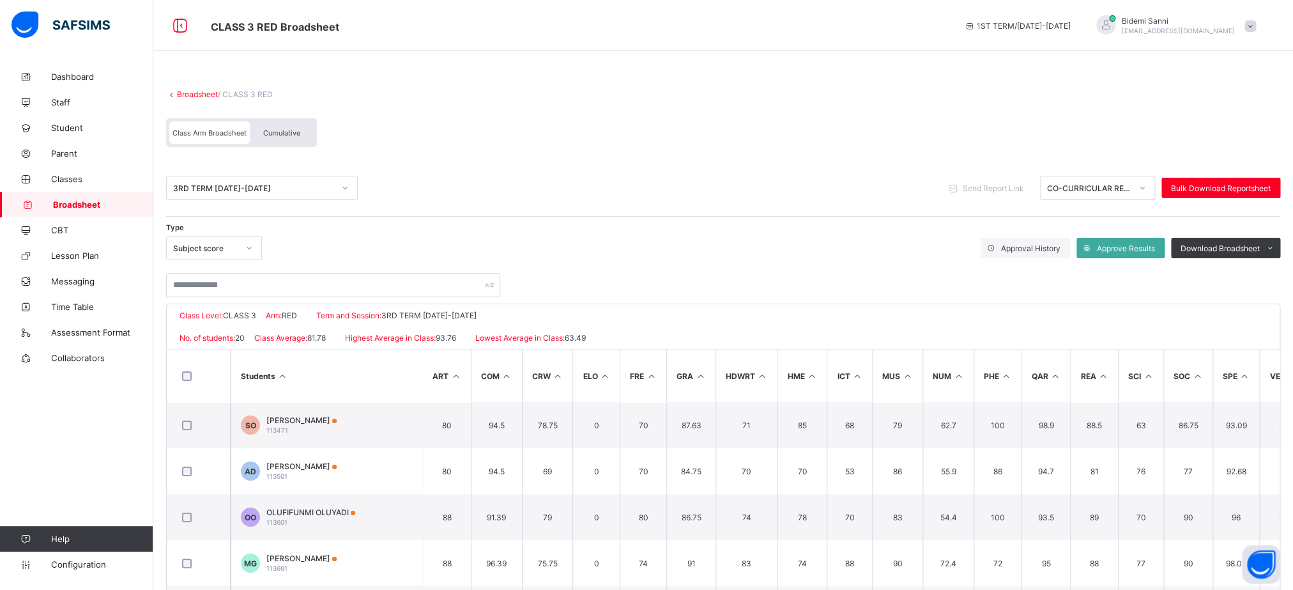
click at [297, 128] on div "Cumulative" at bounding box center [282, 132] width 64 height 22
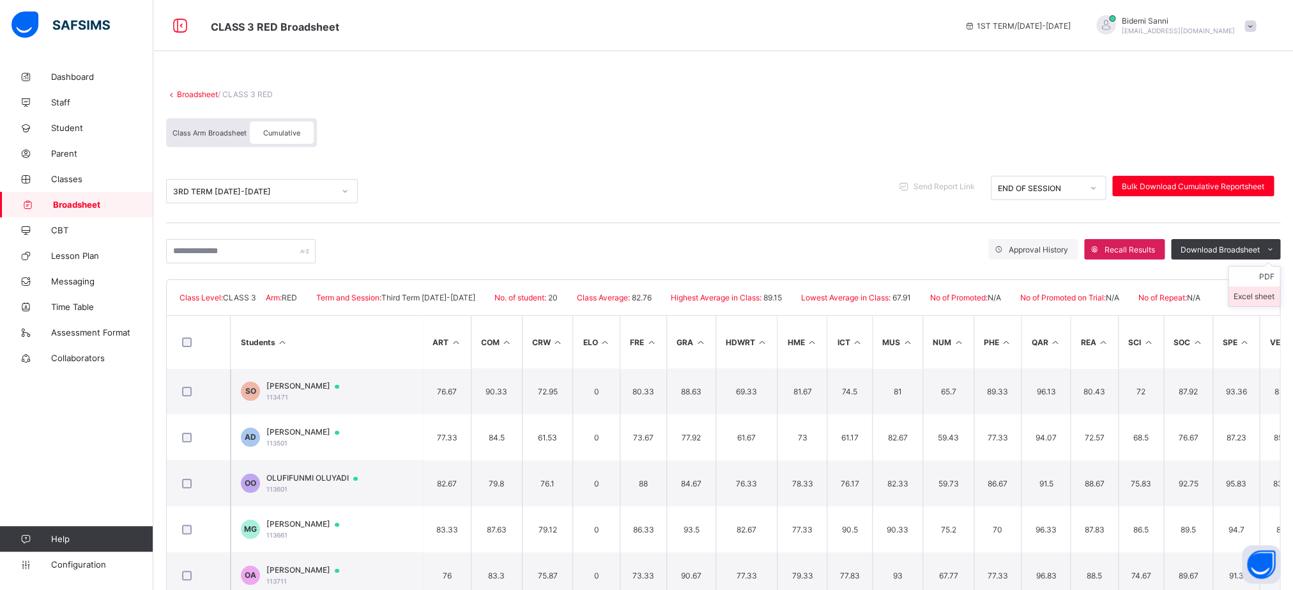
click at [1261, 291] on li "Excel sheet" at bounding box center [1254, 296] width 51 height 20
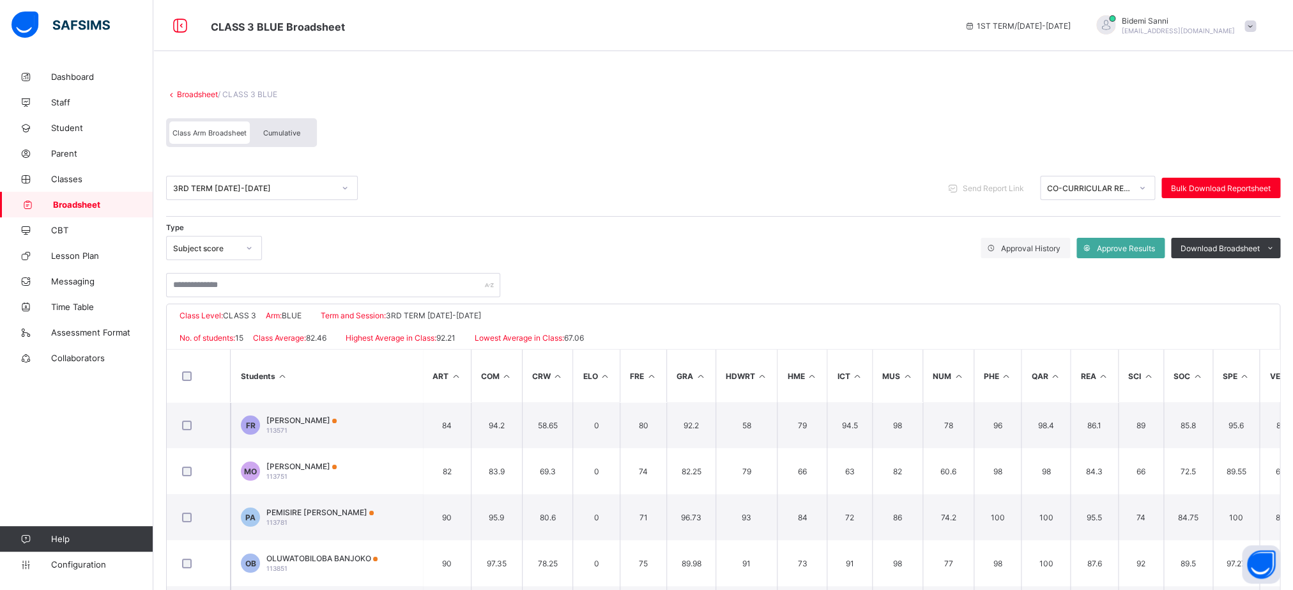
click at [287, 141] on div "Cumulative" at bounding box center [282, 132] width 64 height 22
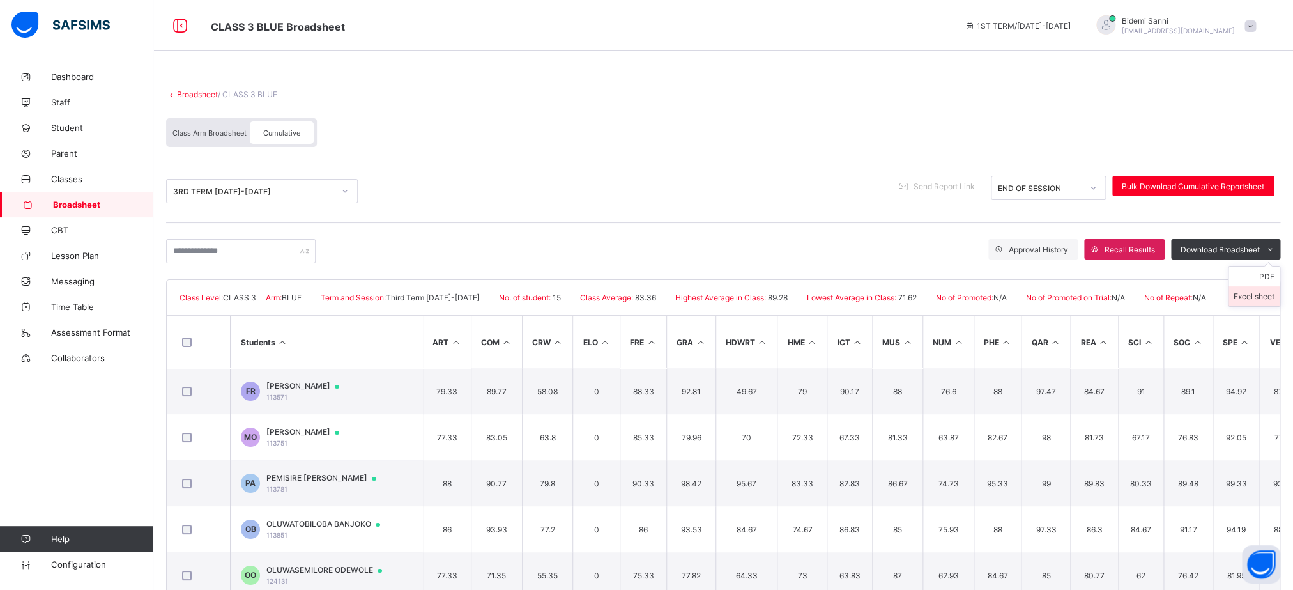
click at [1255, 298] on li "Excel sheet" at bounding box center [1254, 296] width 51 height 20
click at [640, 29] on span "CLASS 3 BLUE Broadsheet" at bounding box center [578, 25] width 734 height 17
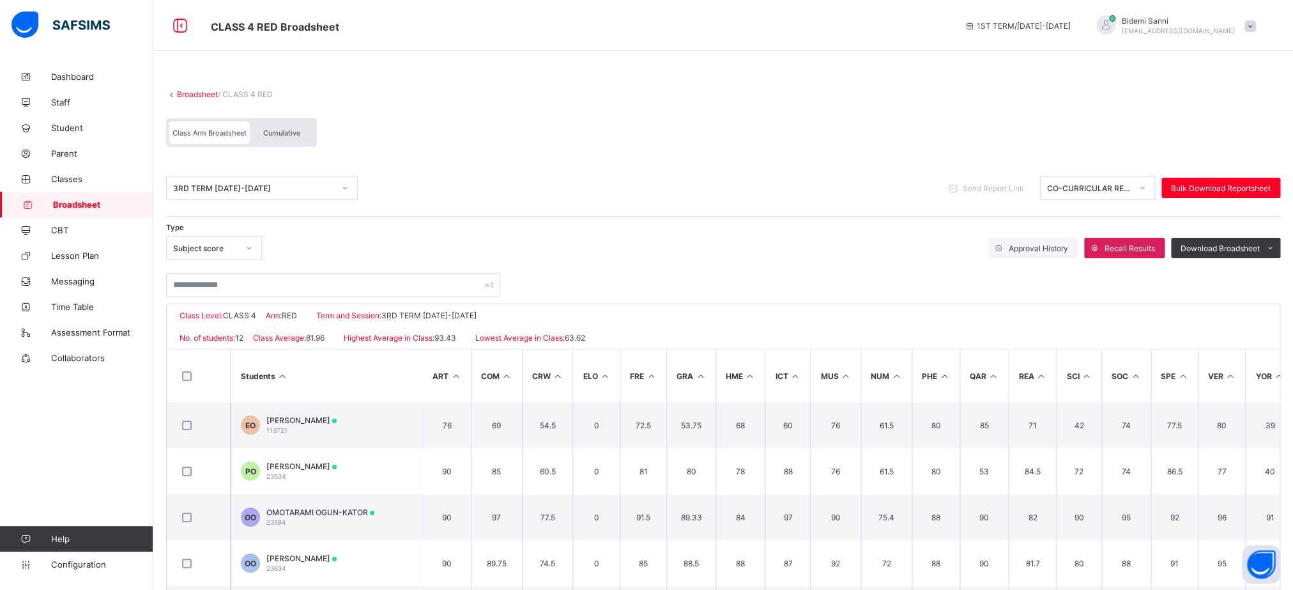
click at [272, 128] on div "Cumulative" at bounding box center [282, 132] width 64 height 22
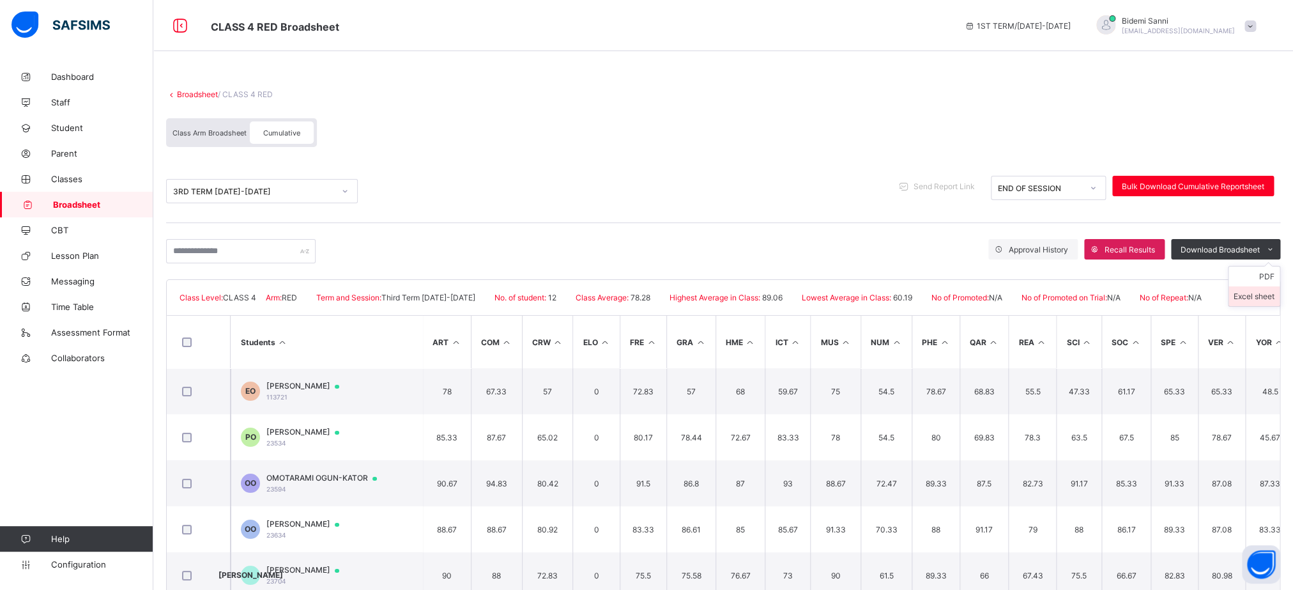
click at [1277, 301] on li "Excel sheet" at bounding box center [1254, 296] width 51 height 20
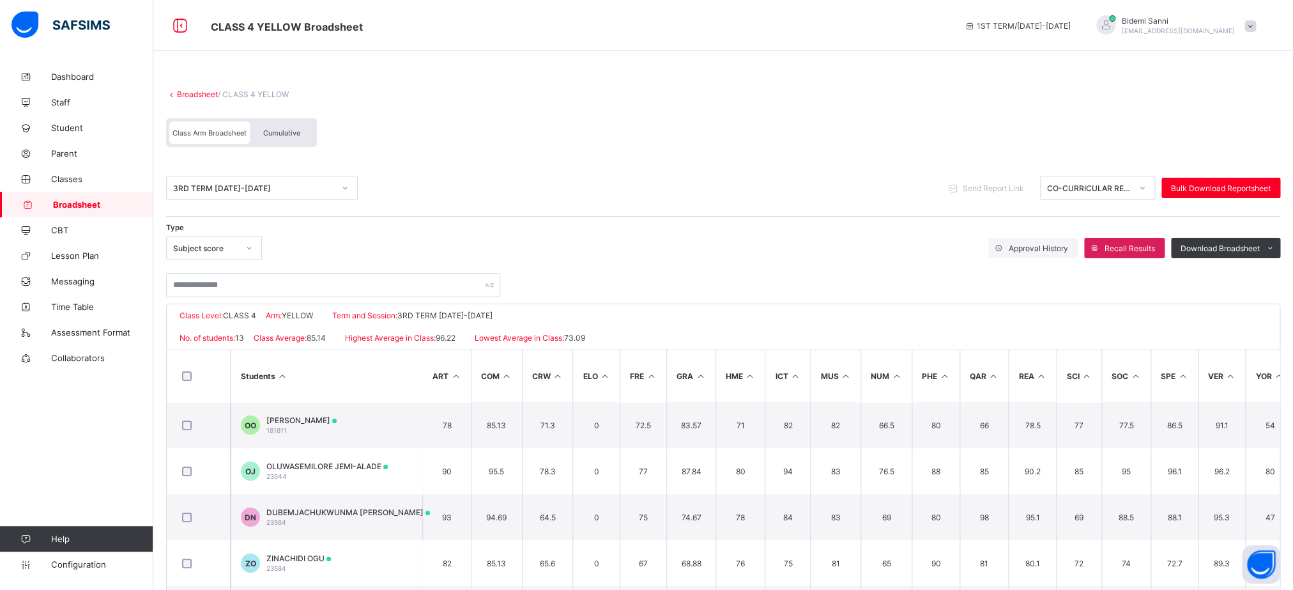
click at [293, 137] on span "Cumulative" at bounding box center [281, 132] width 37 height 9
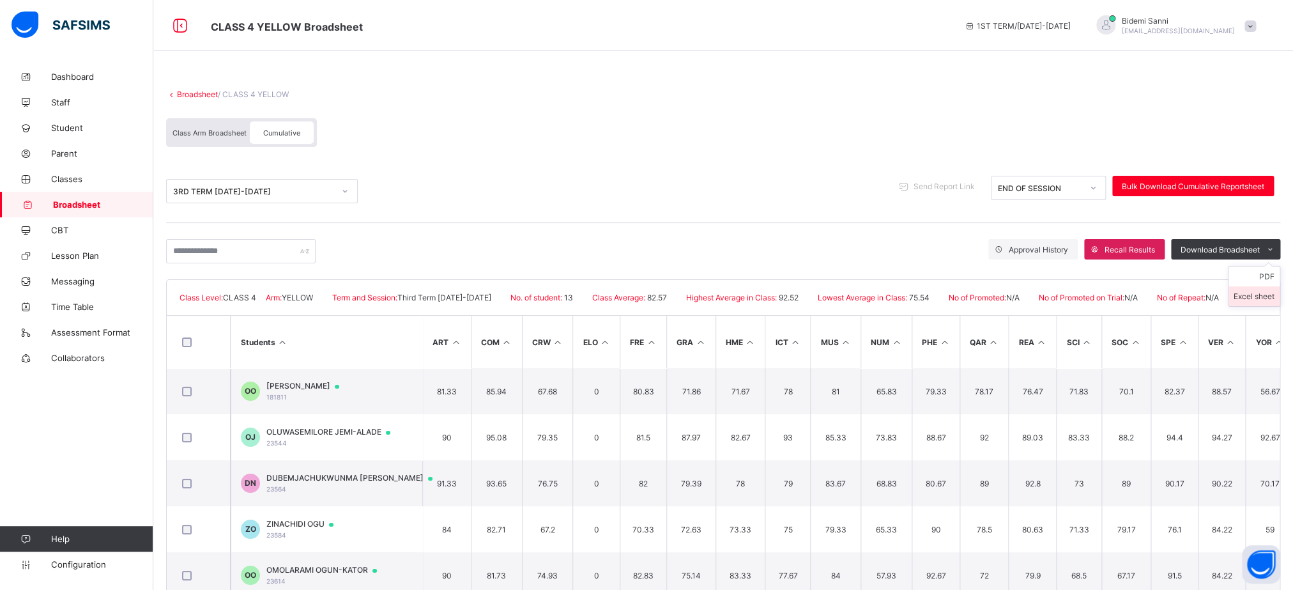
click at [1270, 295] on li "Excel sheet" at bounding box center [1254, 296] width 51 height 20
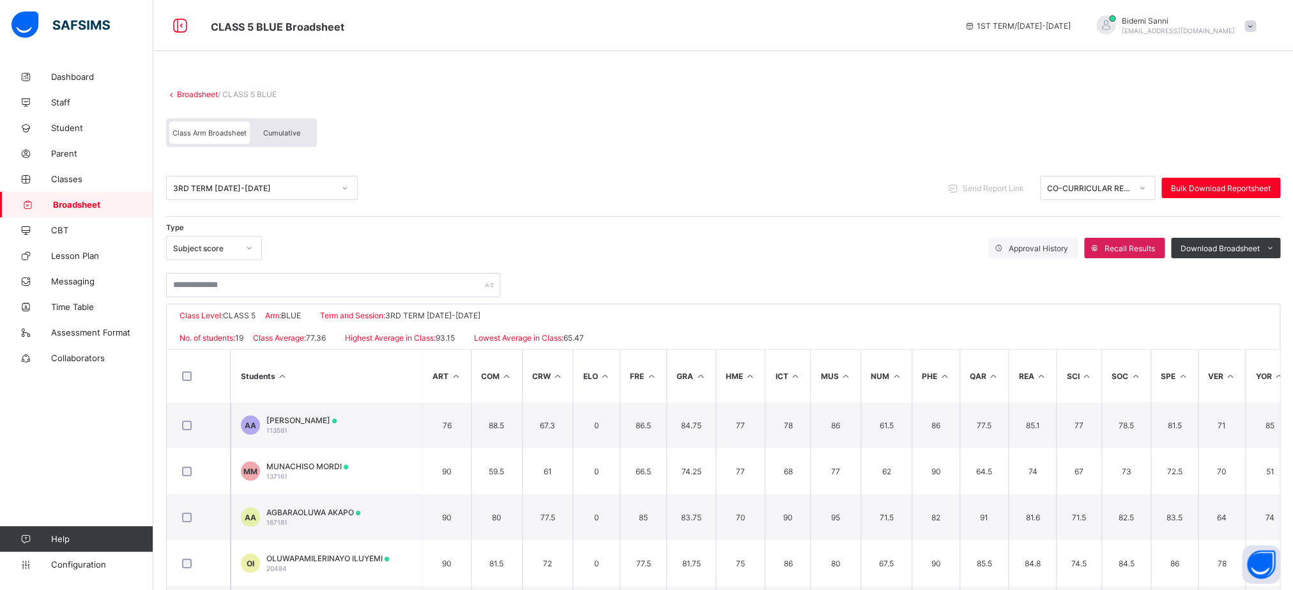
click at [295, 134] on span "Cumulative" at bounding box center [281, 132] width 37 height 9
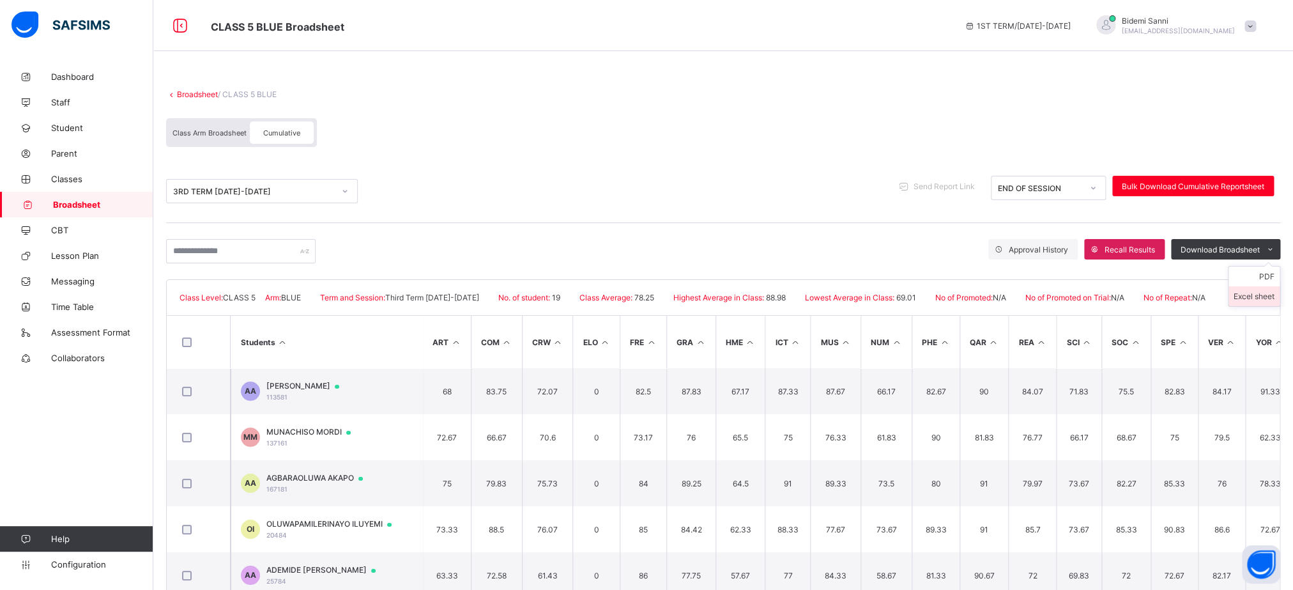
click at [1277, 295] on li "Excel sheet" at bounding box center [1254, 296] width 51 height 20
click at [631, 134] on div "Class Arm Broadsheet Cumulative" at bounding box center [723, 136] width 1114 height 48
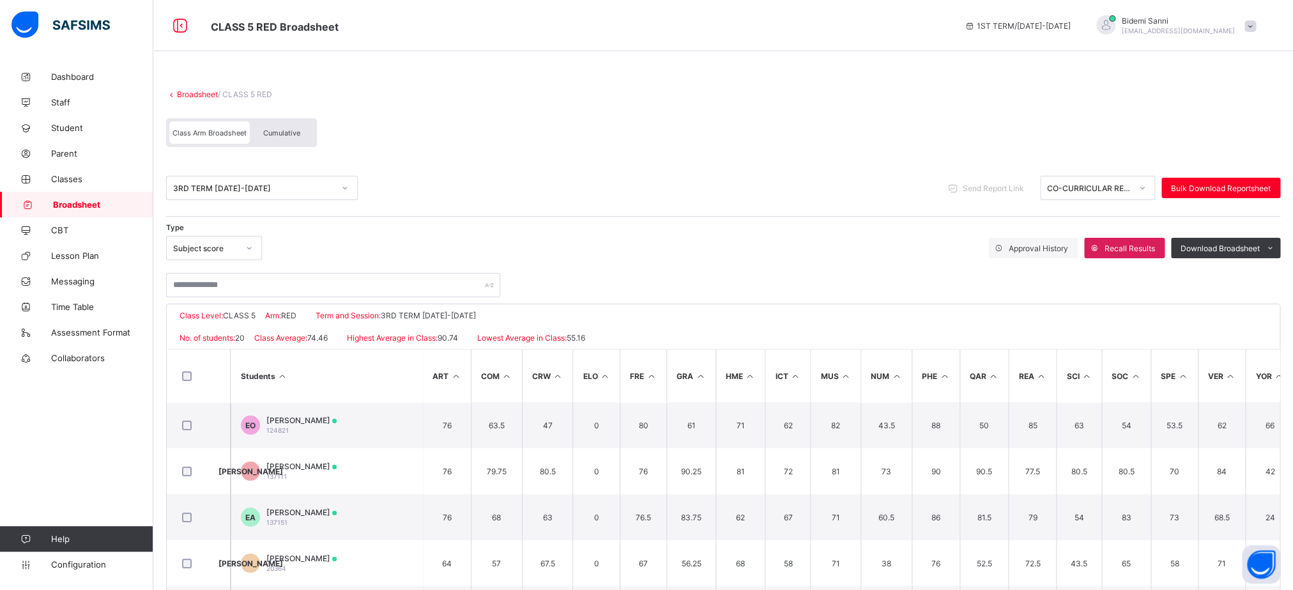
click at [285, 130] on span "Cumulative" at bounding box center [281, 132] width 37 height 9
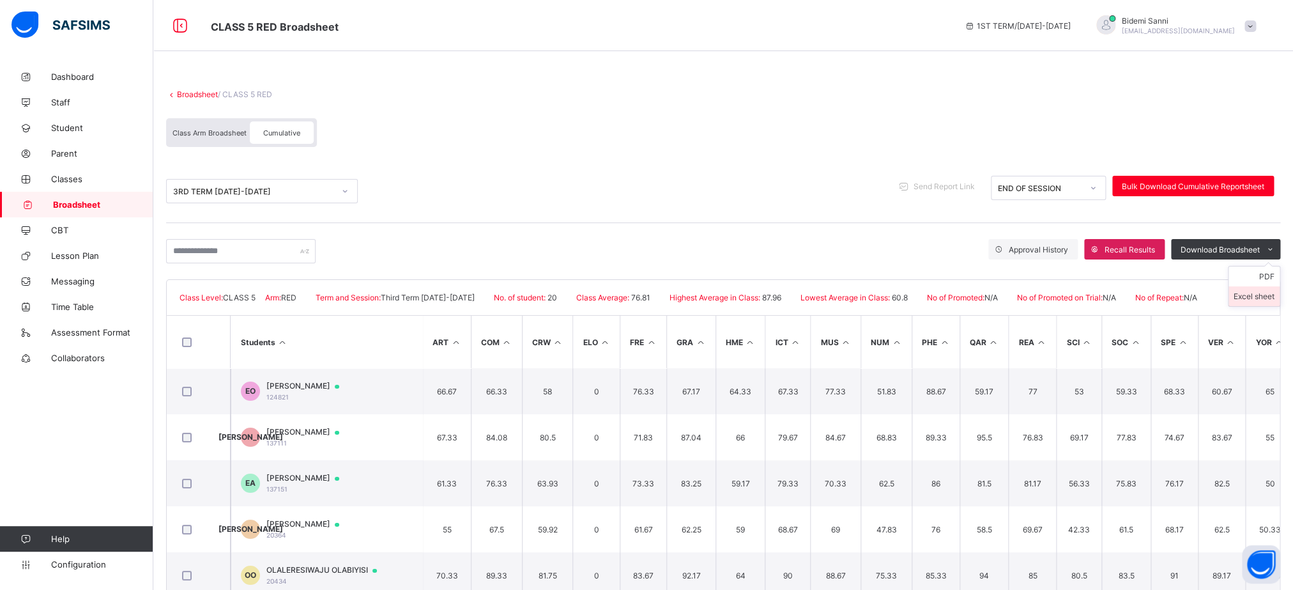
click at [1248, 300] on li "Excel sheet" at bounding box center [1254, 296] width 51 height 20
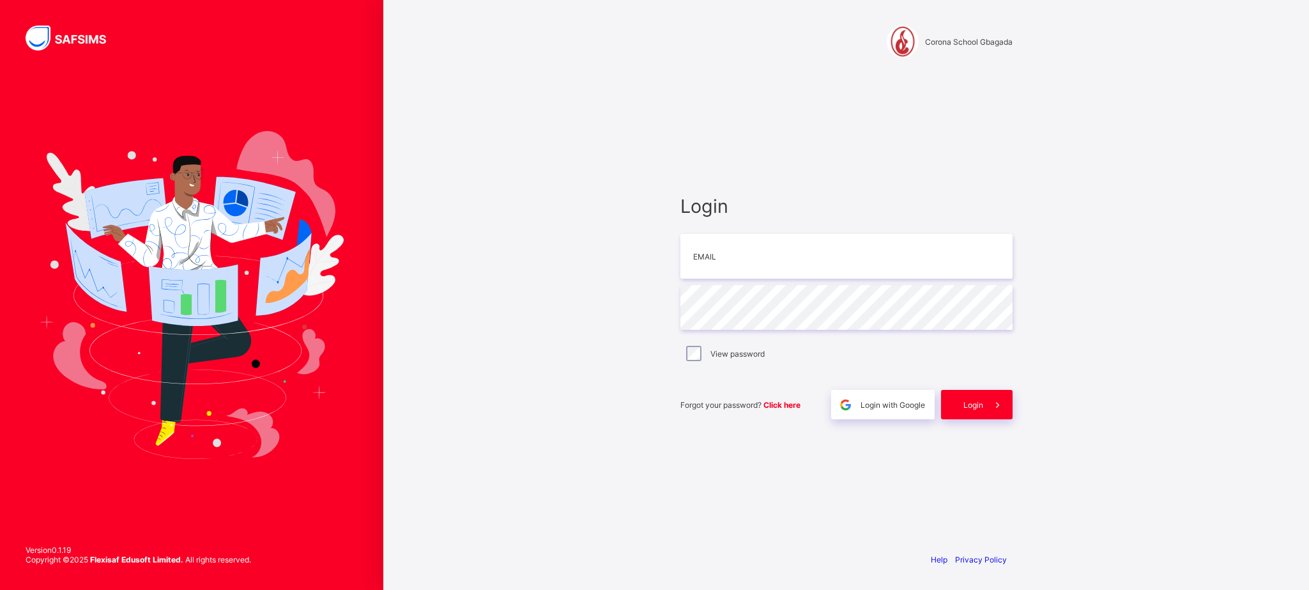
click at [813, 270] on input "email" at bounding box center [846, 256] width 332 height 45
type input "**********"
click at [970, 406] on span "Login" at bounding box center [974, 405] width 20 height 10
click at [832, 253] on input "email" at bounding box center [846, 256] width 332 height 45
type input "**********"
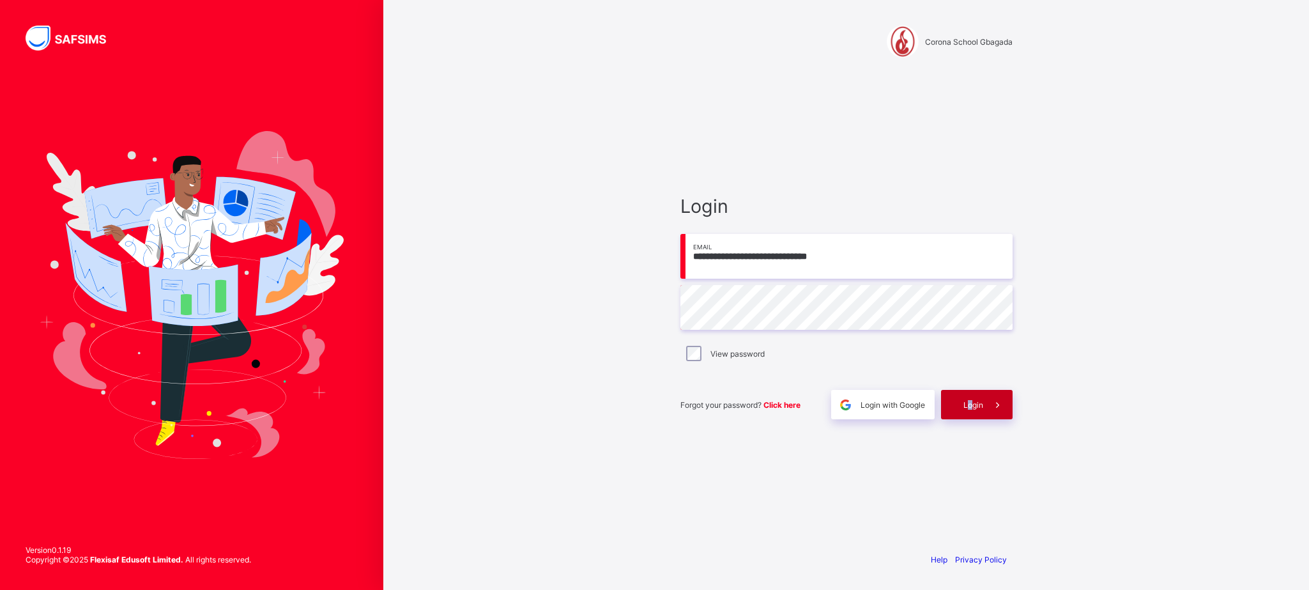
drag, startPoint x: 970, startPoint y: 421, endPoint x: 967, endPoint y: 404, distance: 16.8
click at [967, 404] on div "**********" at bounding box center [847, 307] width 358 height 470
click at [967, 404] on span "Login" at bounding box center [974, 405] width 20 height 10
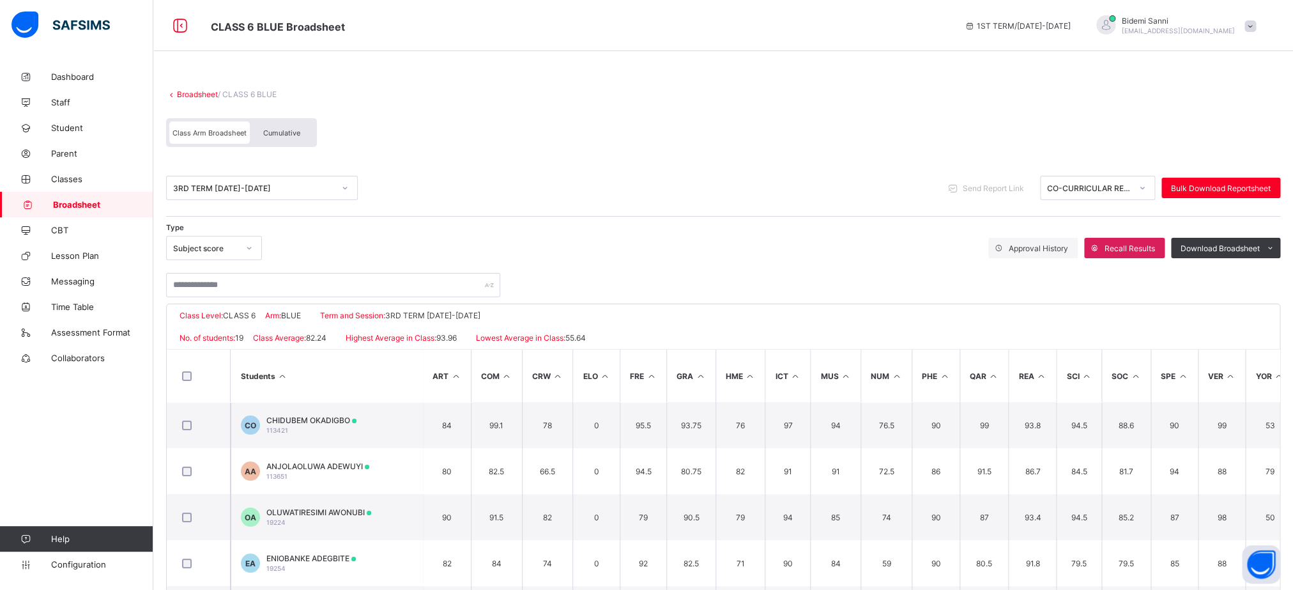
click at [296, 128] on div "Cumulative" at bounding box center [282, 132] width 64 height 22
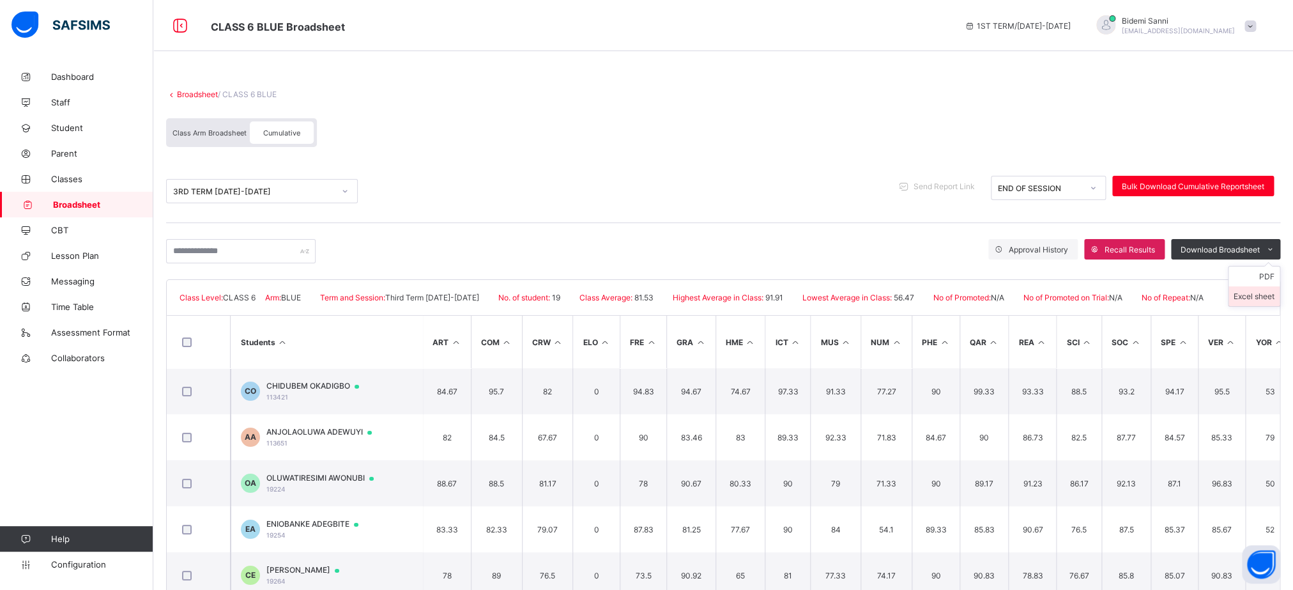
click at [1253, 301] on li "Excel sheet" at bounding box center [1254, 296] width 51 height 20
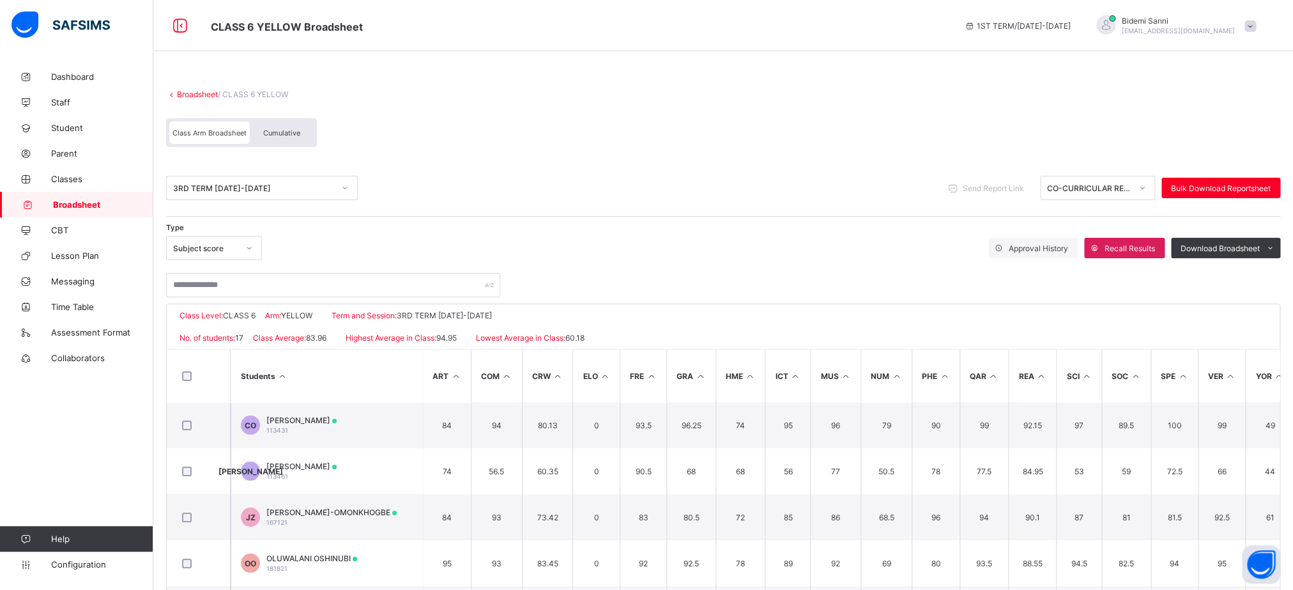
click at [305, 123] on div "Cumulative" at bounding box center [282, 132] width 64 height 22
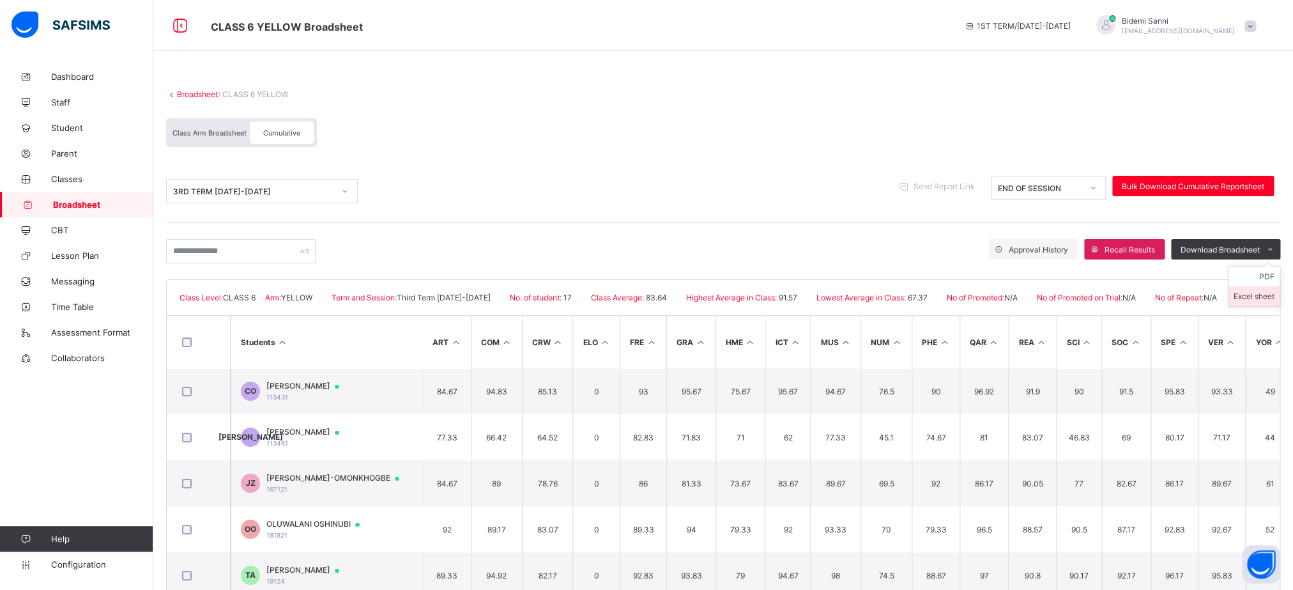
click at [1280, 295] on li "Excel sheet" at bounding box center [1254, 296] width 51 height 20
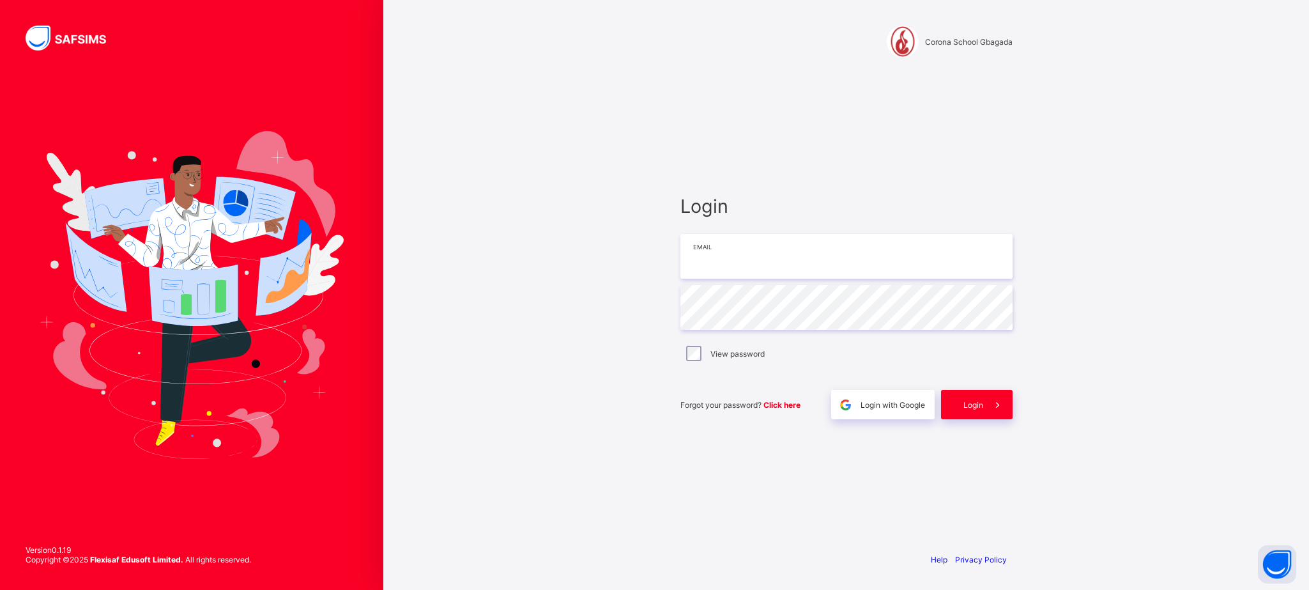
click at [742, 268] on input "email" at bounding box center [846, 256] width 332 height 45
type input "**********"
click at [987, 414] on span at bounding box center [997, 404] width 29 height 29
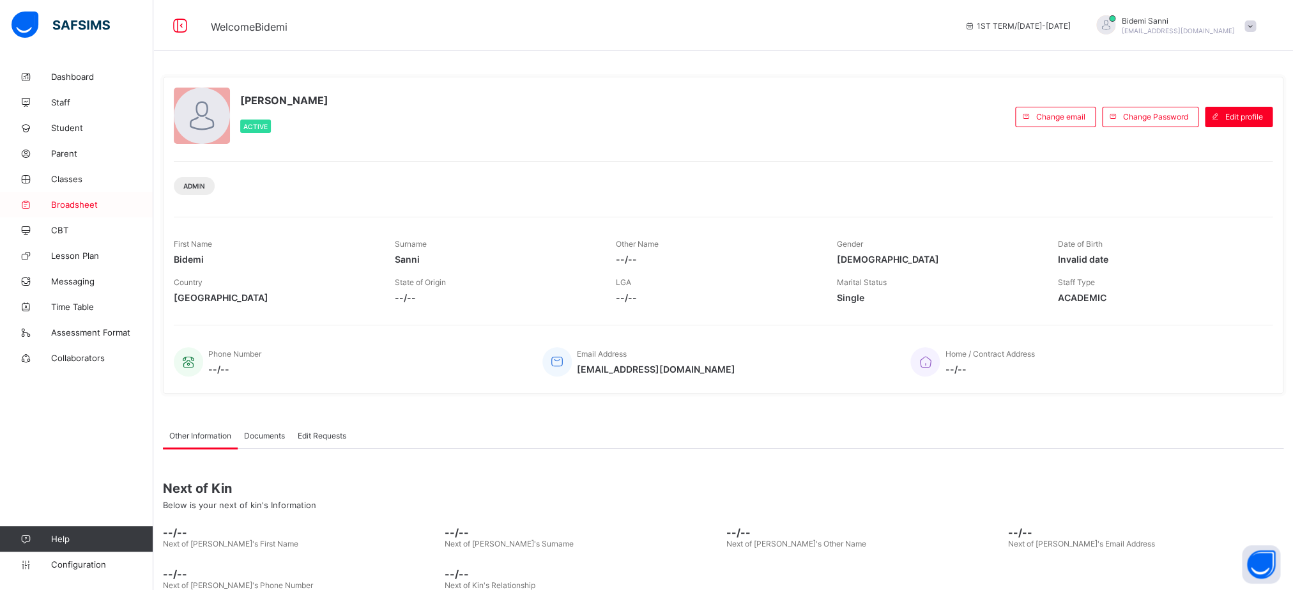
click at [77, 215] on link "Broadsheet" at bounding box center [76, 205] width 153 height 26
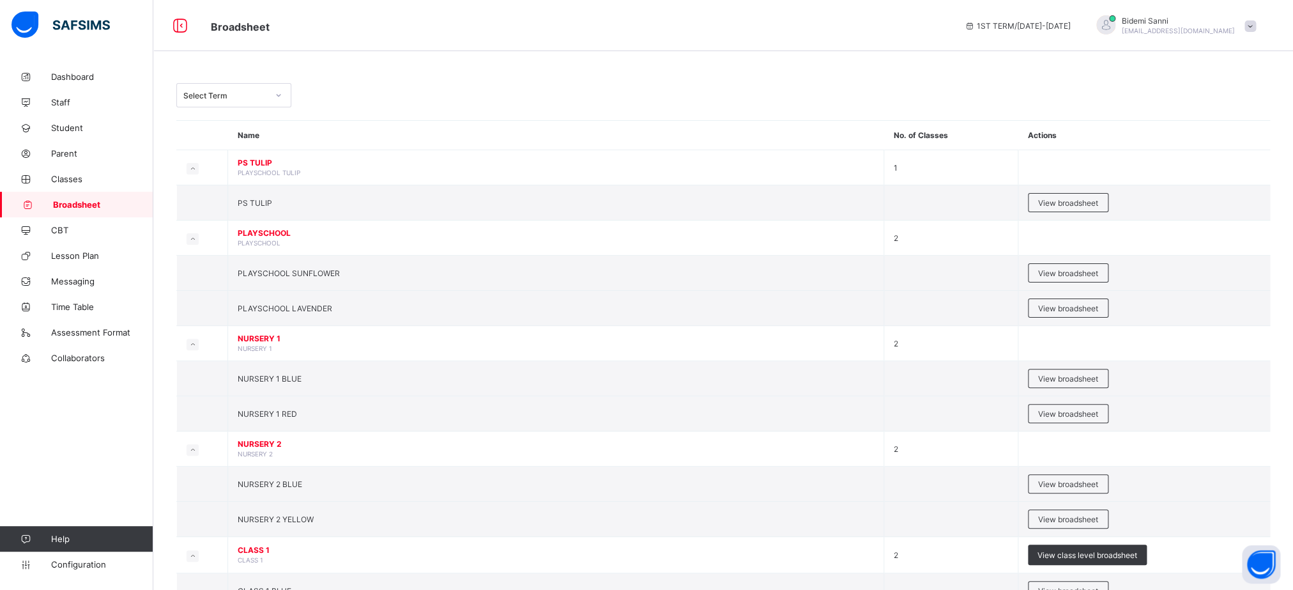
click at [286, 98] on div at bounding box center [279, 95] width 22 height 20
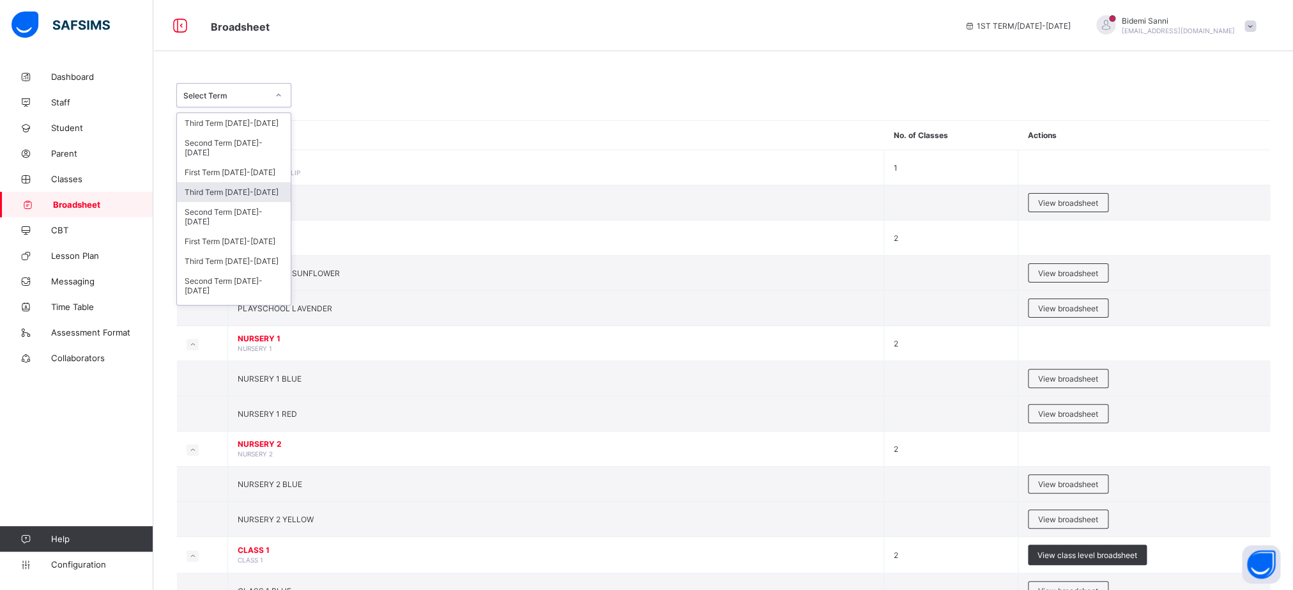
click at [213, 202] on div "Third Term [DATE]-[DATE]" at bounding box center [234, 192] width 114 height 20
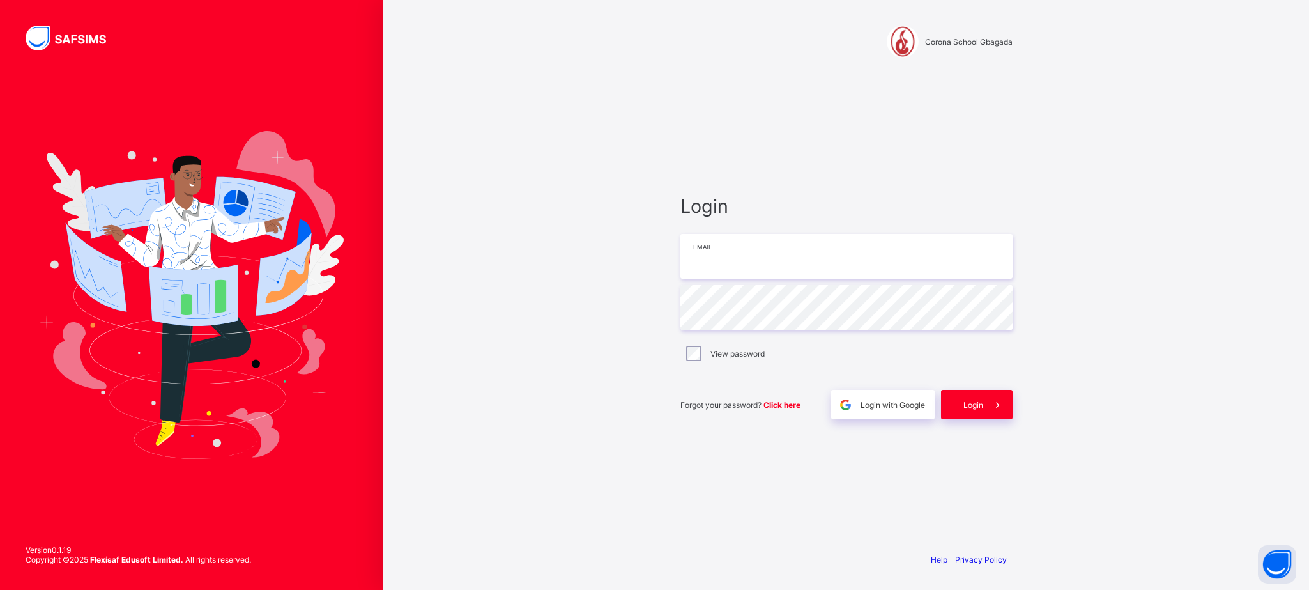
click at [784, 266] on input "email" at bounding box center [846, 256] width 332 height 45
type input "**********"
click at [983, 421] on div "**********" at bounding box center [847, 307] width 358 height 470
click at [977, 412] on div "Login" at bounding box center [977, 404] width 72 height 29
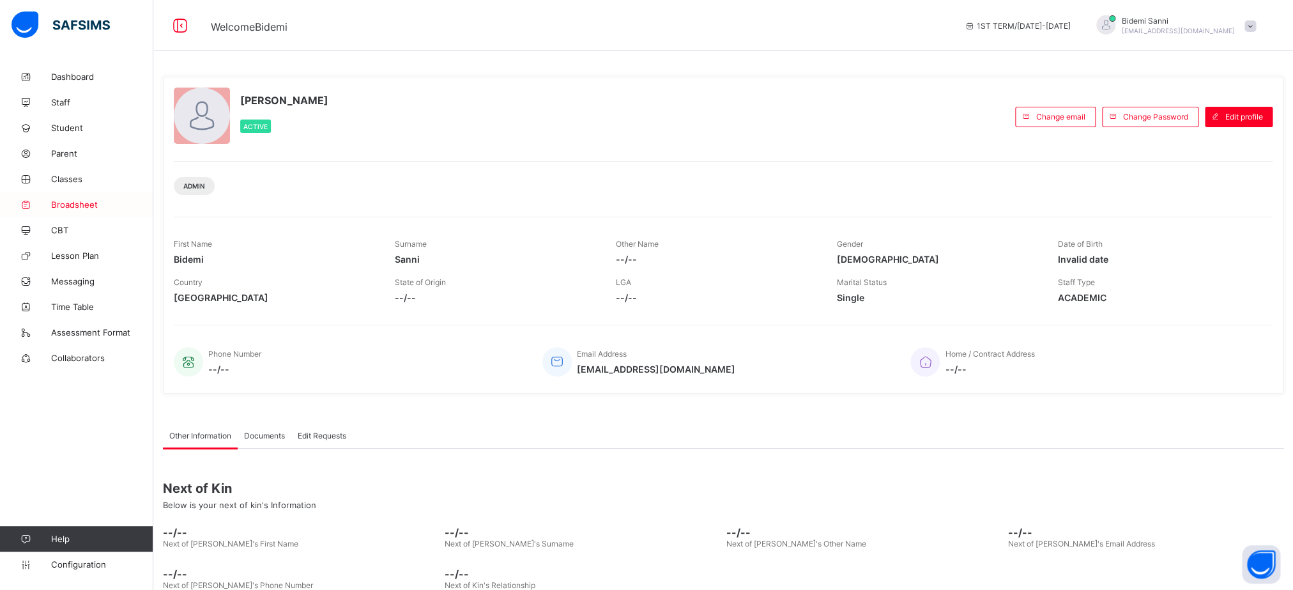
click at [81, 208] on span "Broadsheet" at bounding box center [102, 204] width 102 height 10
